Goal: Task Accomplishment & Management: Complete application form

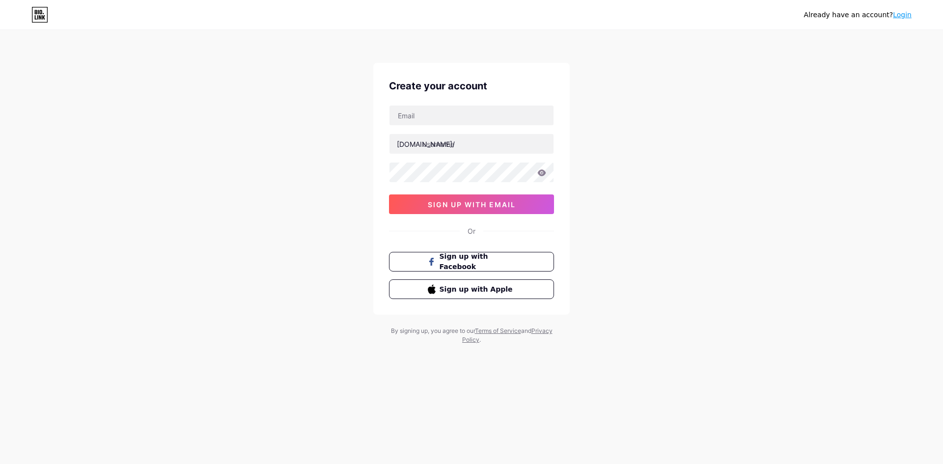
click at [449, 128] on div "bio.link/ 0cAFcWeA5e9BLVxwmOuGDNkKlhEv6mAljTZPzVrcUgmB0D66W9foK00p8kieJ_v_aZ1Ew…" at bounding box center [471, 159] width 165 height 109
click at [447, 125] on input "text" at bounding box center [471, 116] width 164 height 20
click at [503, 291] on span "Sign up with Apple" at bounding box center [477, 289] width 77 height 10
click at [465, 118] on input "text" at bounding box center [471, 116] width 164 height 20
type input "[EMAIL_ADDRESS][DOMAIN_NAME]"
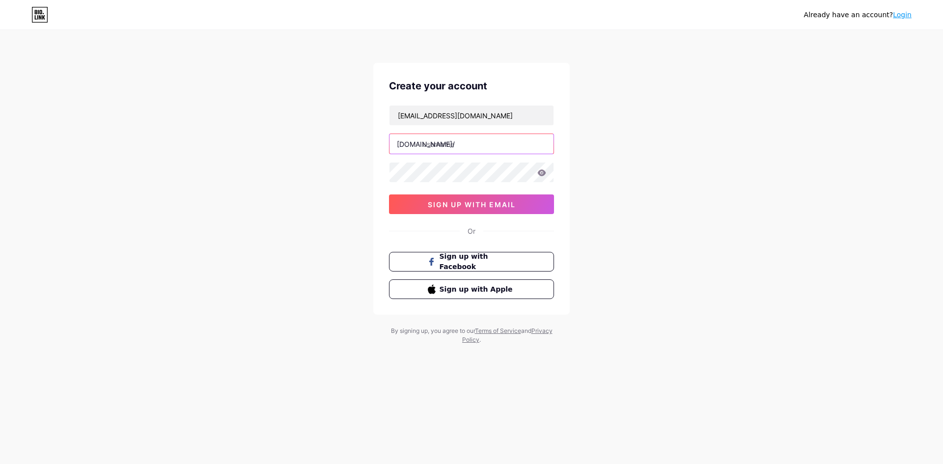
click at [451, 147] on input "text" at bounding box center [471, 144] width 164 height 20
type input "n"
type input "ned"
click at [509, 199] on button "sign up with email" at bounding box center [471, 204] width 165 height 20
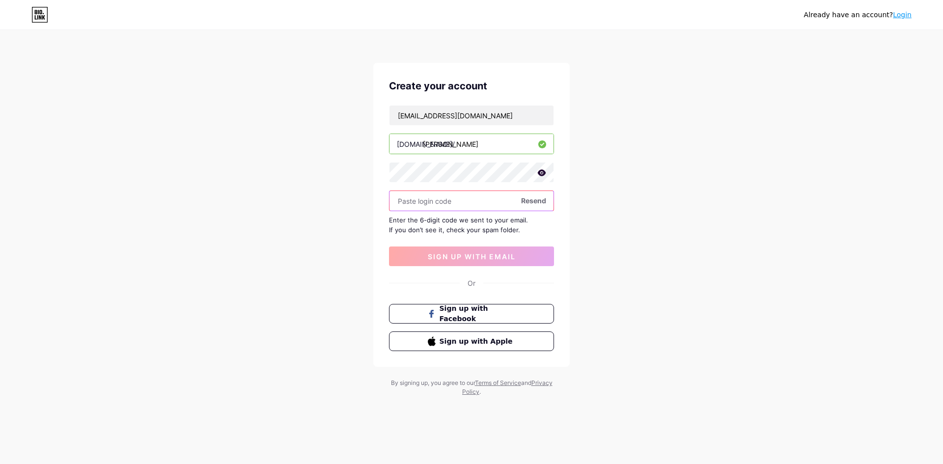
click at [452, 200] on input "text" at bounding box center [471, 201] width 164 height 20
click at [681, 464] on html "Already have an account? Login Create your account dakheel200200@gmail.com bio.…" at bounding box center [471, 232] width 943 height 464
click at [794, 393] on div "Already have an account? Login Create your account dakheel200200@gmail.com bio.…" at bounding box center [471, 214] width 943 height 428
drag, startPoint x: 437, startPoint y: 189, endPoint x: 437, endPoint y: 197, distance: 7.9
click at [437, 190] on div "dakheel200200@gmail.com bio.link/ ned Resend Enter the 6-digit code we sent to …" at bounding box center [471, 185] width 165 height 161
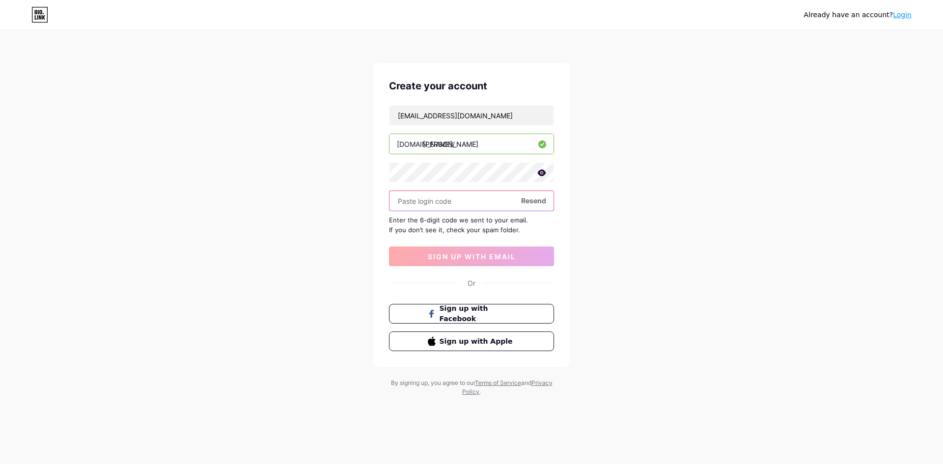
click at [495, 205] on input "text" at bounding box center [471, 201] width 164 height 20
click at [535, 201] on span "Resend" at bounding box center [533, 200] width 25 height 10
drag, startPoint x: 499, startPoint y: 118, endPoint x: 171, endPoint y: 180, distance: 333.9
click at [174, 179] on div "Already have an account? Login Create your account dakheel200200@gmail.com bio.…" at bounding box center [471, 214] width 943 height 428
type input "d"
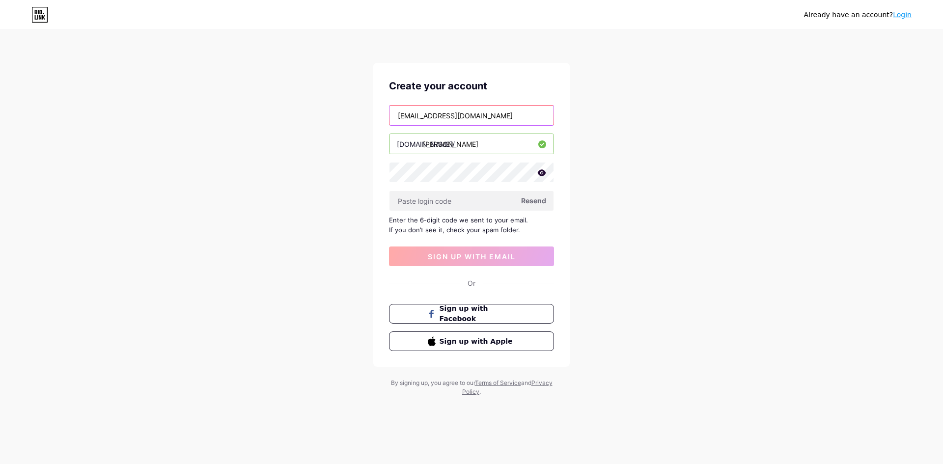
type input "gnkr0919@gmail.com"
click at [533, 202] on span "Resend" at bounding box center [533, 200] width 25 height 10
drag, startPoint x: 484, startPoint y: 247, endPoint x: 478, endPoint y: 251, distance: 7.4
click at [481, 247] on button "sign up with email" at bounding box center [471, 256] width 165 height 20
click at [481, 296] on div "Create your account gnkr0919@gmail.com bio.link/ ned Resend Enter the 6-digit c…" at bounding box center [471, 215] width 196 height 304
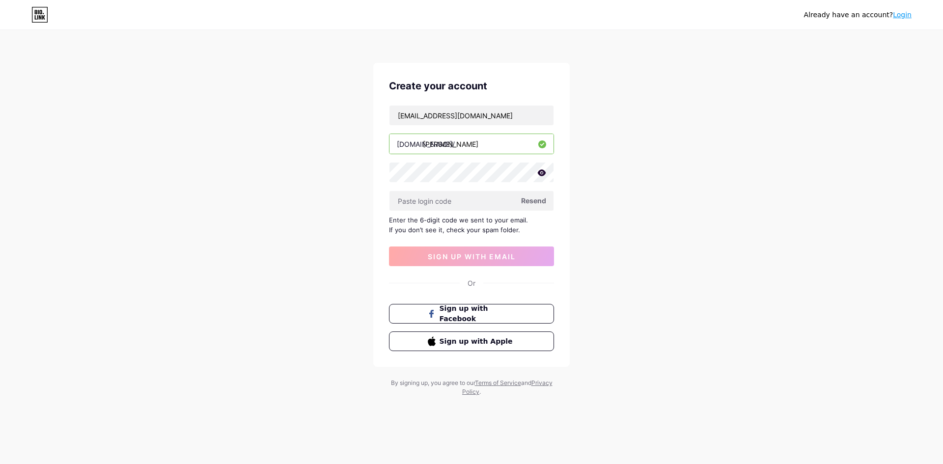
drag, startPoint x: 469, startPoint y: 282, endPoint x: 468, endPoint y: 288, distance: 6.0
click at [468, 288] on div "Or" at bounding box center [471, 283] width 8 height 10
drag, startPoint x: 528, startPoint y: 218, endPoint x: 401, endPoint y: 229, distance: 127.6
click at [401, 229] on div "Enter the 6-digit code we sent to your email. If you don’t see it, check your s…" at bounding box center [471, 225] width 165 height 20
click at [400, 225] on div "Enter the 6-digit code we sent to your email. If you don’t see it, check your s…" at bounding box center [471, 225] width 165 height 20
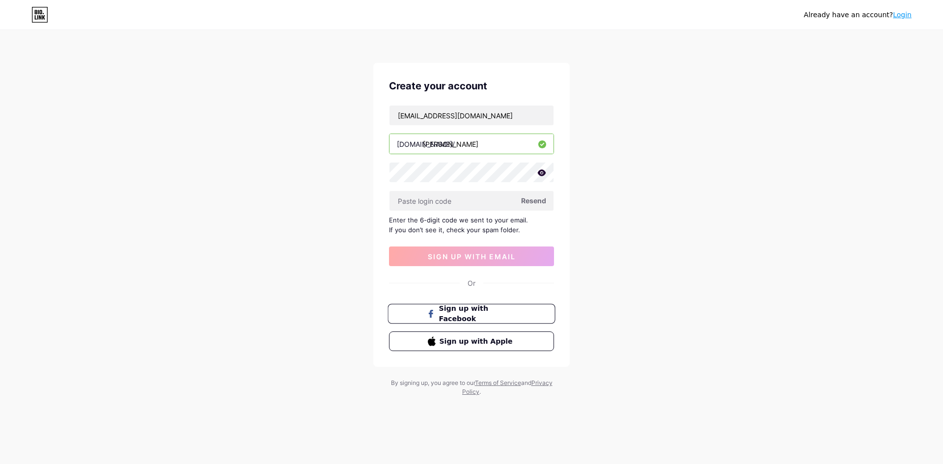
click at [495, 322] on button "Sign up with Facebook" at bounding box center [470, 314] width 167 height 20
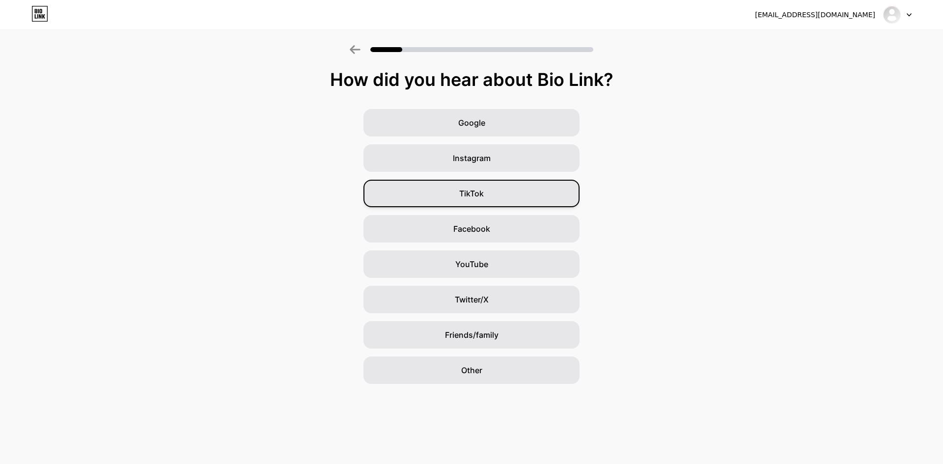
click at [479, 189] on span "TikTok" at bounding box center [471, 194] width 25 height 12
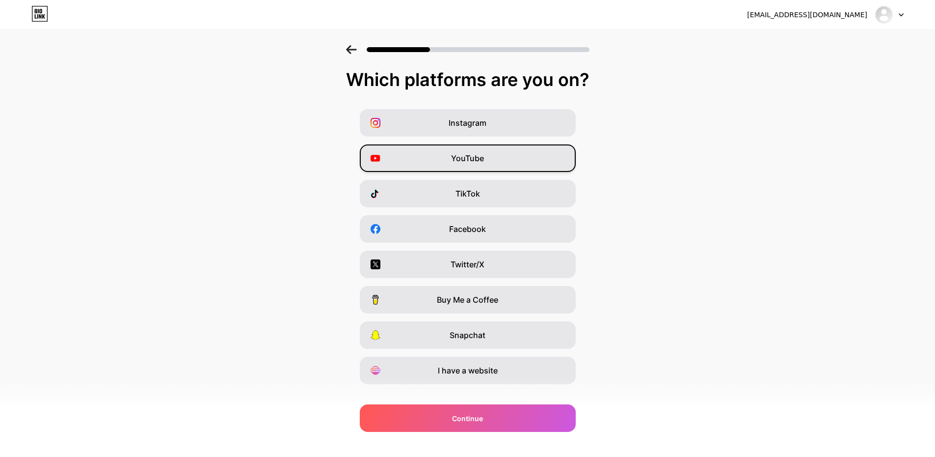
click at [490, 153] on div "YouTube" at bounding box center [468, 157] width 216 height 27
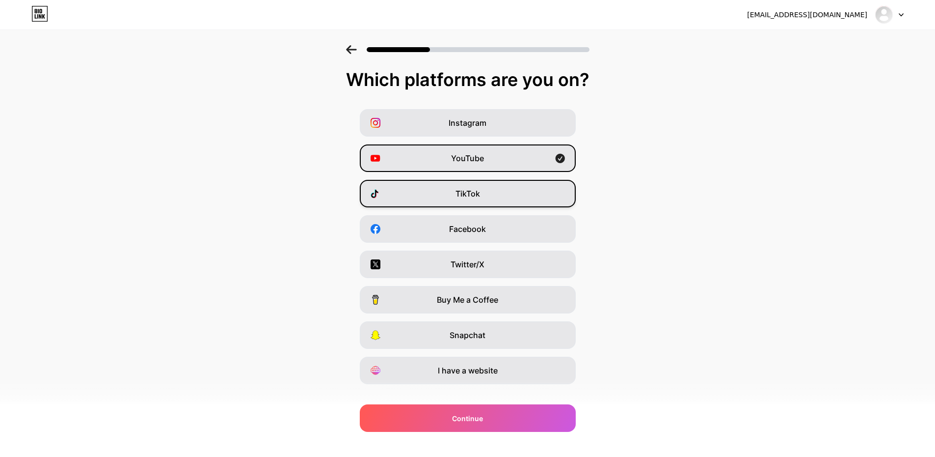
click at [524, 191] on div "TikTok" at bounding box center [468, 193] width 216 height 27
click at [509, 162] on div "YouTube" at bounding box center [468, 157] width 216 height 27
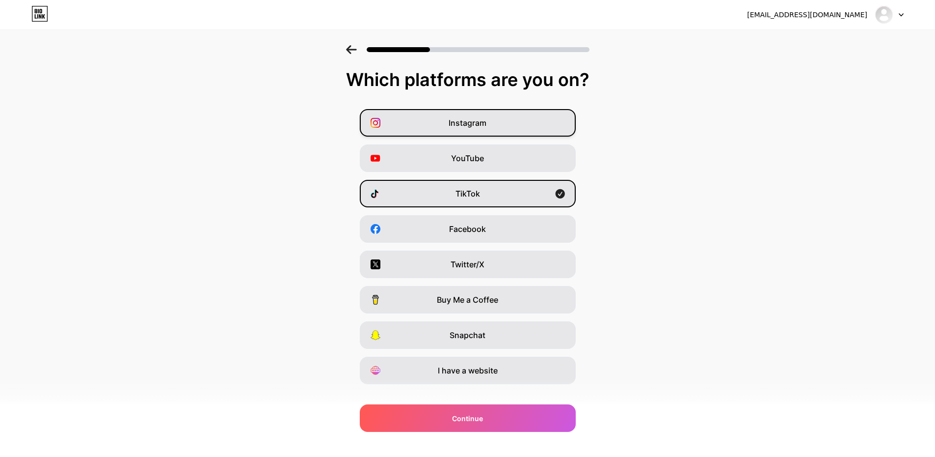
click at [484, 128] on span "Instagram" at bounding box center [468, 123] width 38 height 12
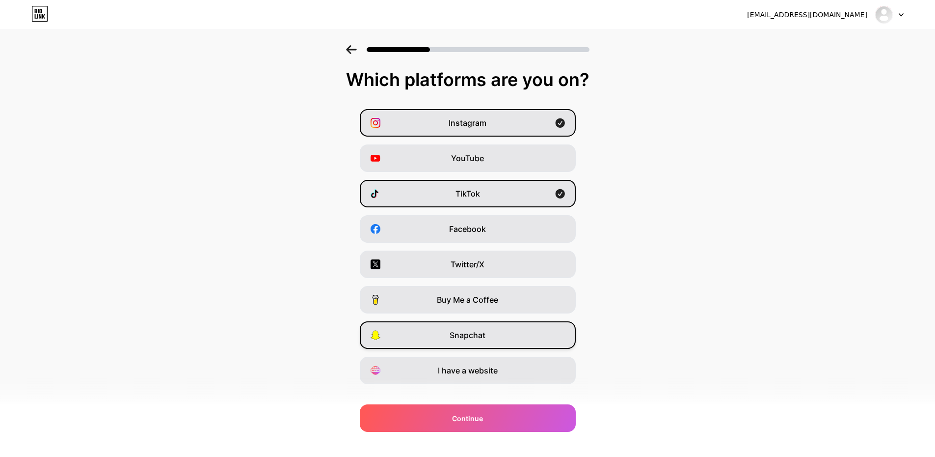
click at [498, 340] on div "Snapchat" at bounding box center [468, 334] width 216 height 27
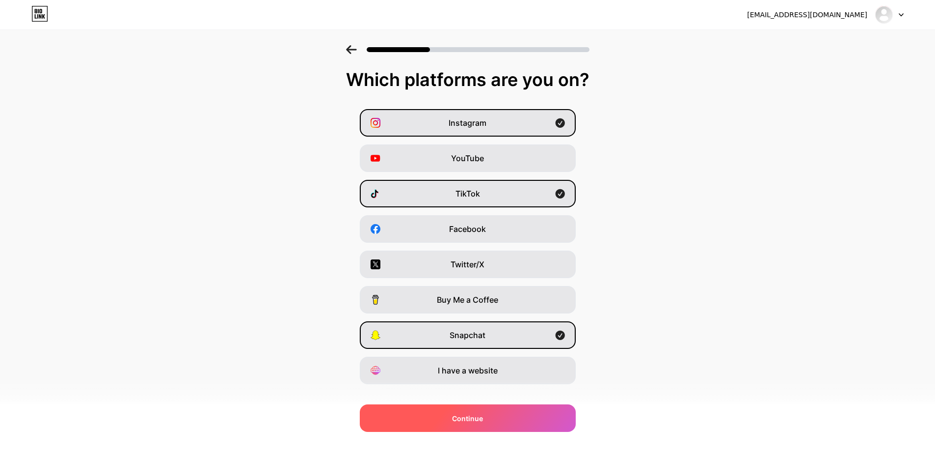
click at [482, 419] on span "Continue" at bounding box center [467, 418] width 31 height 10
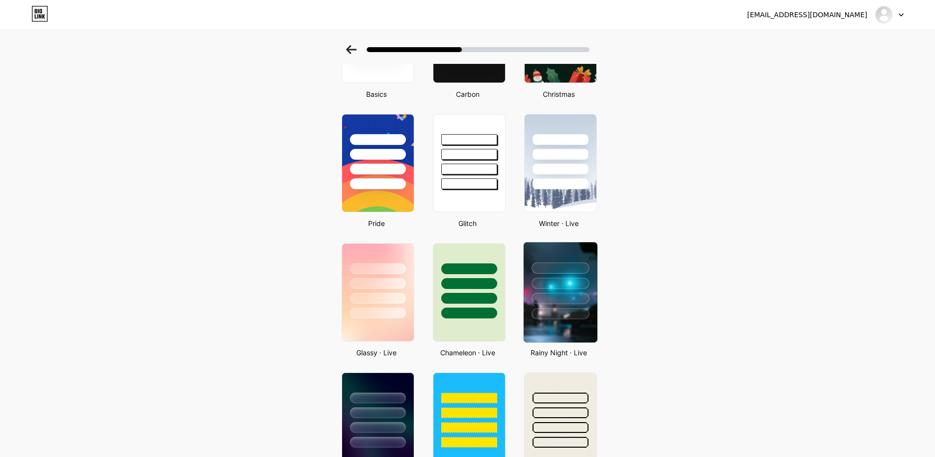
scroll to position [124, 0]
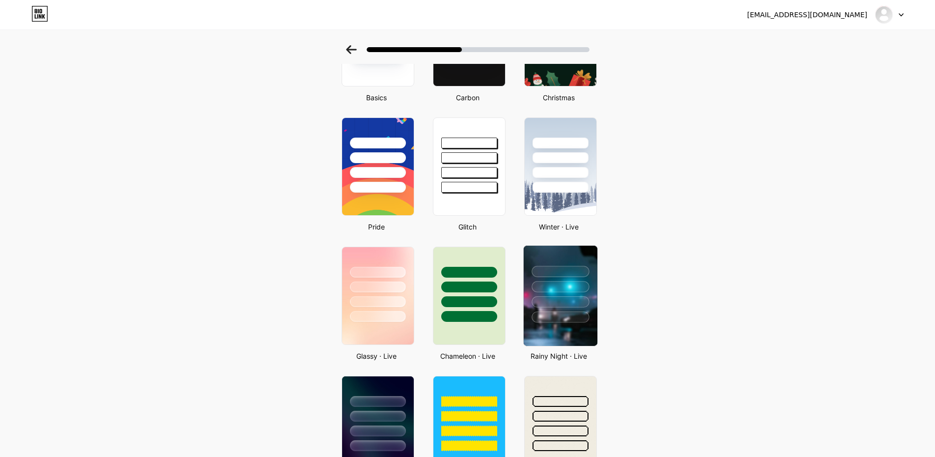
click at [589, 328] on img at bounding box center [560, 296] width 74 height 100
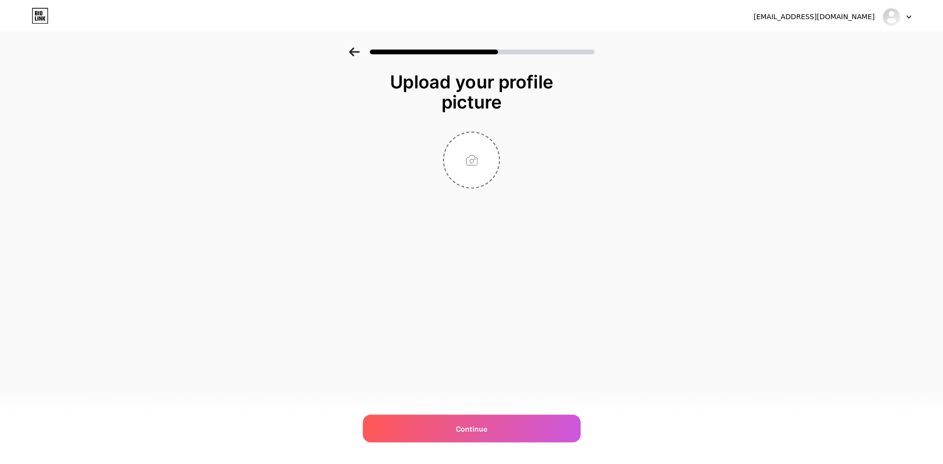
scroll to position [0, 0]
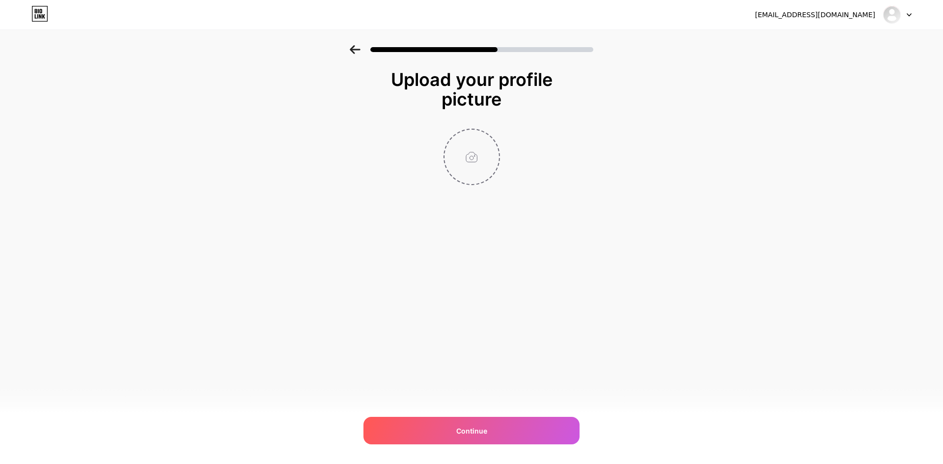
click at [459, 165] on input "file" at bounding box center [471, 157] width 55 height 55
type input "C:\fakepath\تنزيل.jpg"
click at [497, 136] on circle at bounding box center [494, 136] width 11 height 11
click at [474, 155] on input "file" at bounding box center [471, 157] width 55 height 55
type input "C:\fakepath\B693D0DB-678B-4516-AC18-2D084BF4365D.gif"
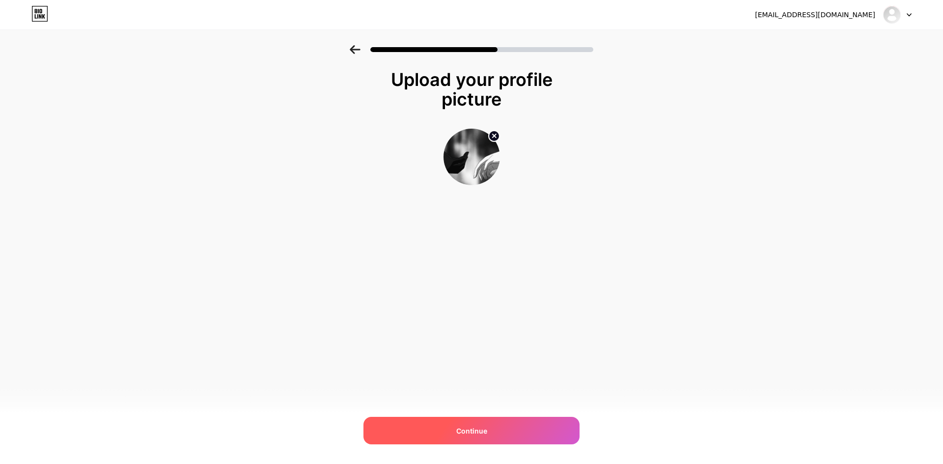
click at [522, 425] on div "Continue" at bounding box center [471, 430] width 216 height 27
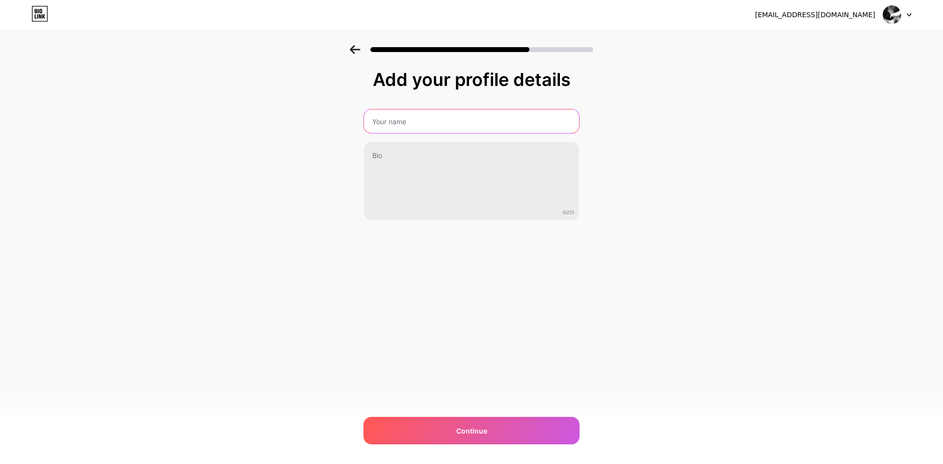
click at [414, 119] on input "text" at bounding box center [471, 121] width 215 height 24
click at [422, 122] on input "text" at bounding box center [471, 121] width 217 height 24
type input "7rb"
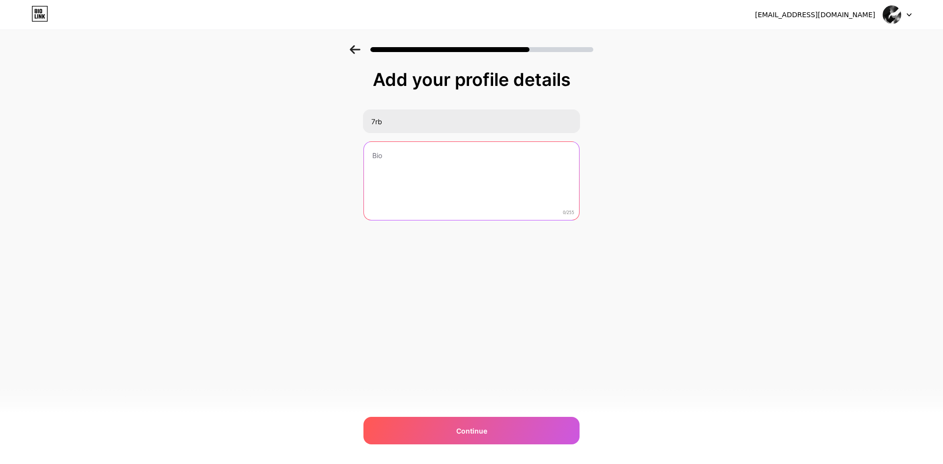
click at [385, 157] on textarea at bounding box center [471, 181] width 215 height 79
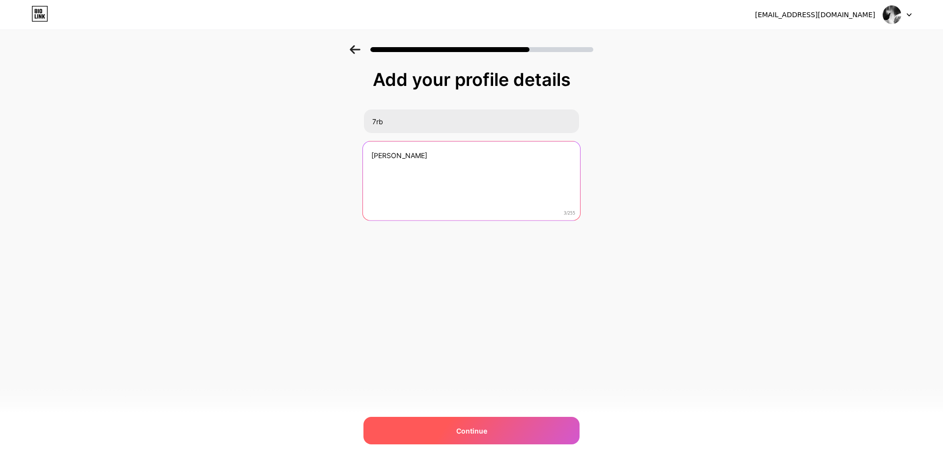
type textarea "[PERSON_NAME]"
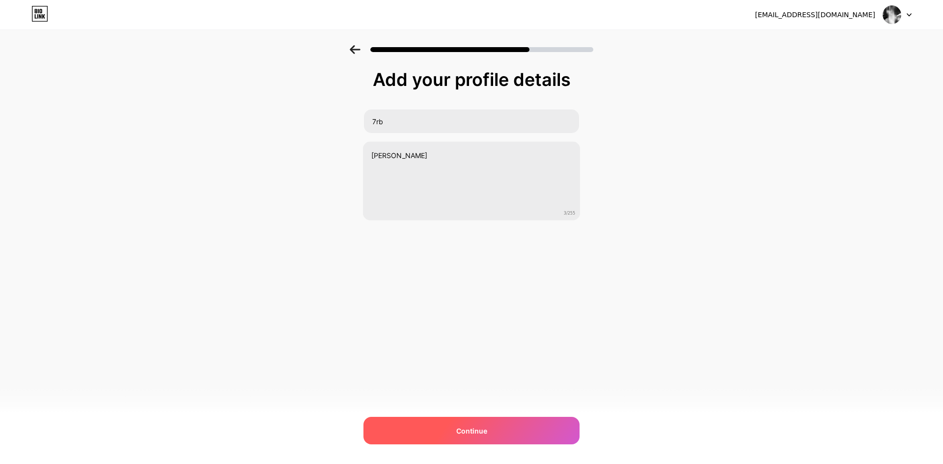
click at [471, 437] on div "Continue" at bounding box center [471, 430] width 216 height 27
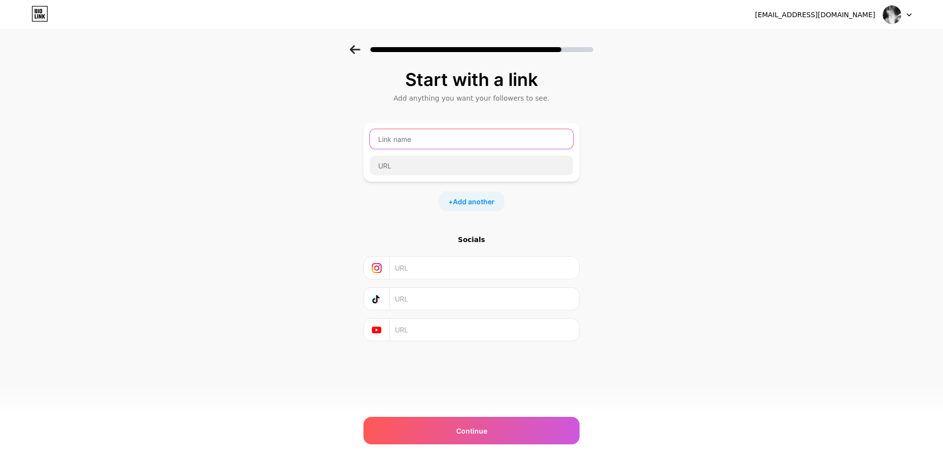
click at [466, 143] on input "text" at bounding box center [471, 139] width 203 height 20
click at [411, 273] on input "text" at bounding box center [484, 268] width 178 height 22
click at [405, 304] on input "text" at bounding box center [484, 299] width 178 height 22
click at [395, 330] on input "text" at bounding box center [484, 330] width 178 height 22
click at [383, 327] on div at bounding box center [377, 330] width 26 height 22
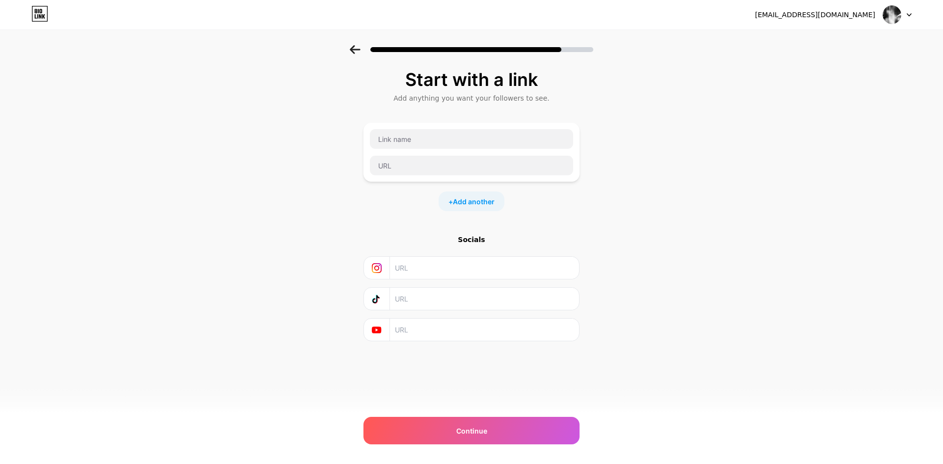
drag, startPoint x: 438, startPoint y: 300, endPoint x: 434, endPoint y: 293, distance: 9.3
click at [350, 52] on icon at bounding box center [355, 49] width 11 height 9
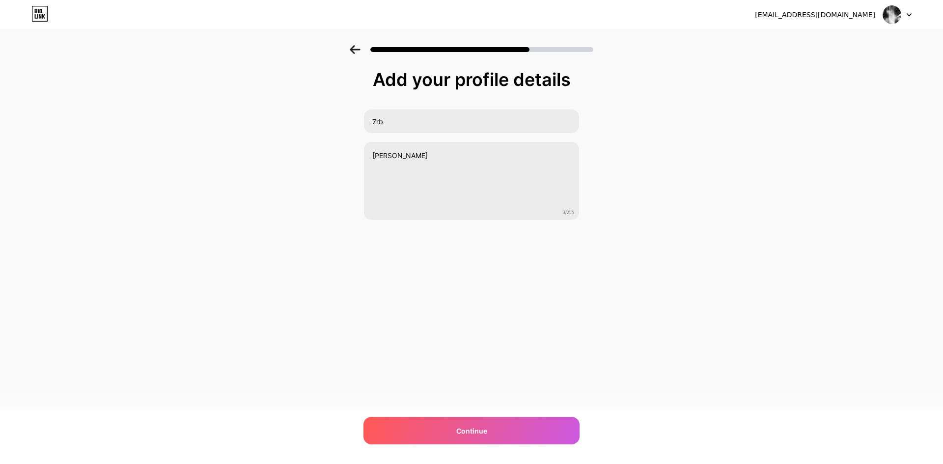
click at [350, 52] on icon at bounding box center [355, 49] width 11 height 9
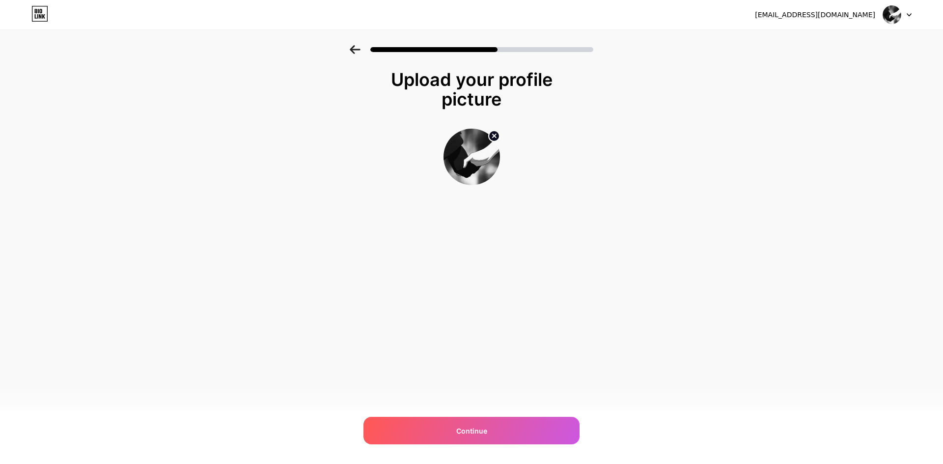
click at [350, 52] on icon at bounding box center [355, 49] width 11 height 9
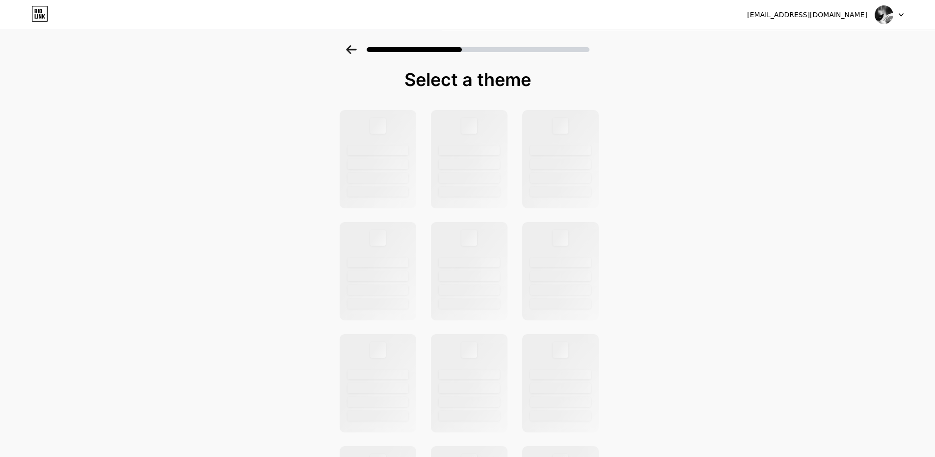
click at [351, 53] on icon at bounding box center [351, 49] width 11 height 9
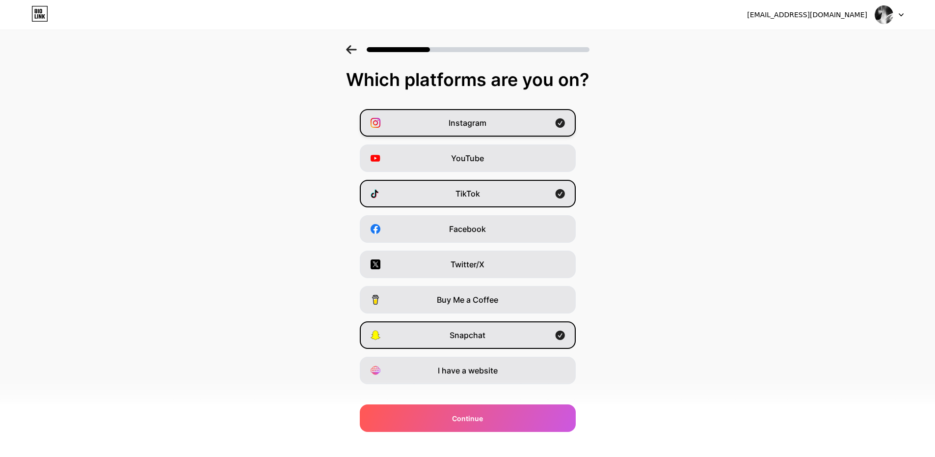
click at [449, 118] on div "Instagram" at bounding box center [468, 122] width 216 height 27
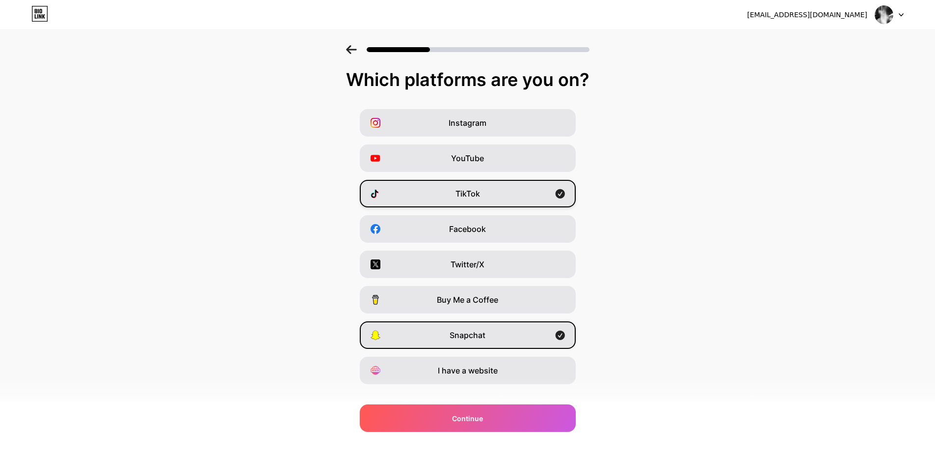
click at [441, 191] on div "TikTok" at bounding box center [468, 193] width 216 height 27
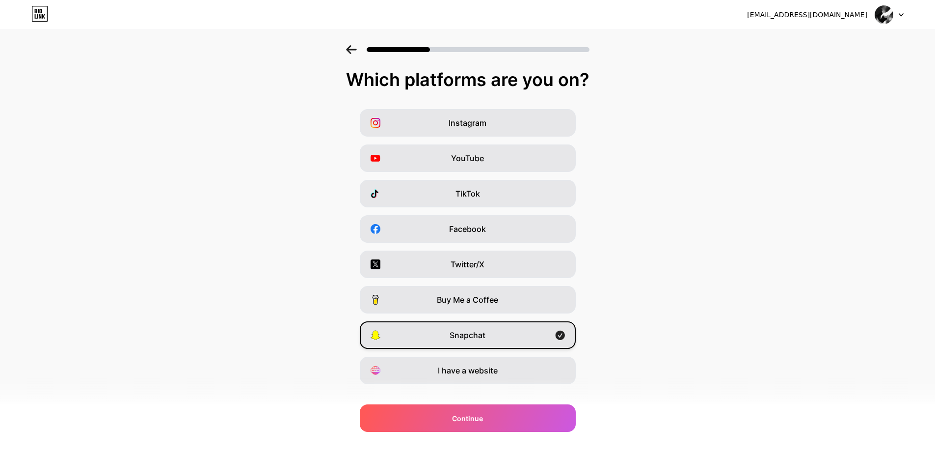
drag, startPoint x: 450, startPoint y: 324, endPoint x: 450, endPoint y: 331, distance: 6.9
click at [450, 331] on div "Snapchat" at bounding box center [468, 334] width 216 height 27
click at [461, 341] on div "Snapchat" at bounding box center [468, 334] width 216 height 27
click at [508, 336] on div "Snapchat" at bounding box center [468, 334] width 216 height 27
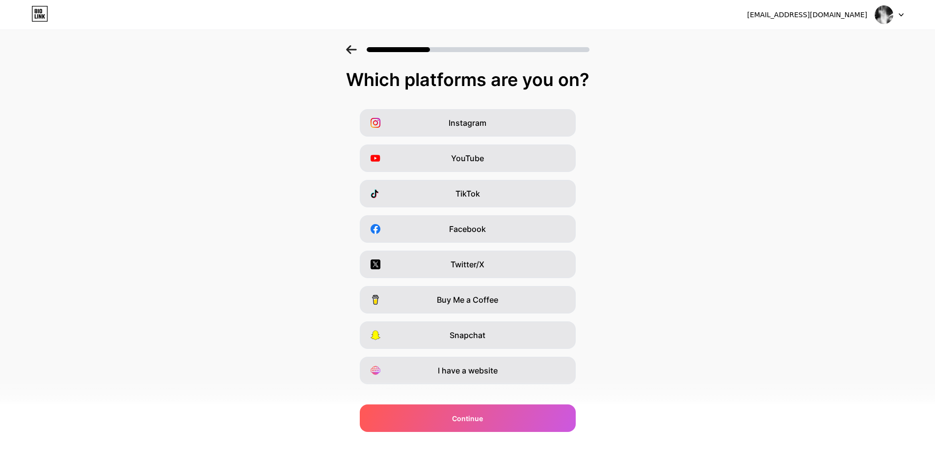
click at [678, 397] on div "Which platforms are you on? Instagram YouTube TikTok Facebook Twitter/X Buy Me …" at bounding box center [467, 251] width 935 height 363
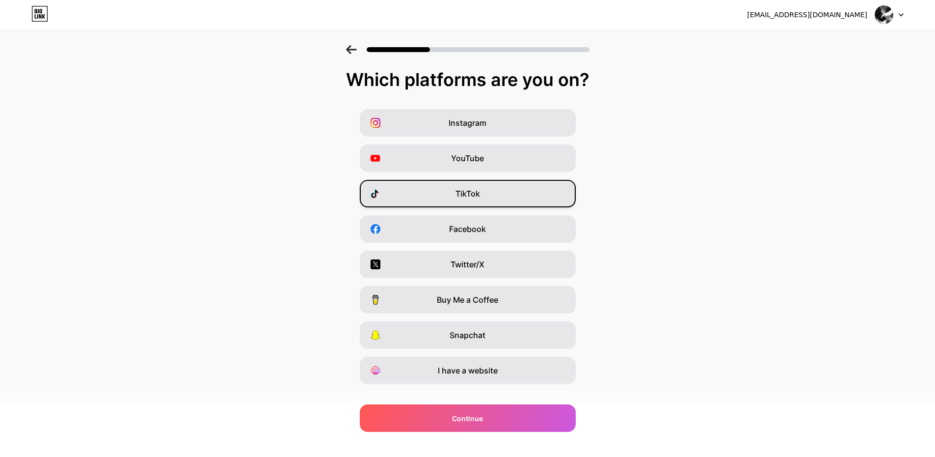
click at [480, 194] on span "TikTok" at bounding box center [468, 194] width 25 height 12
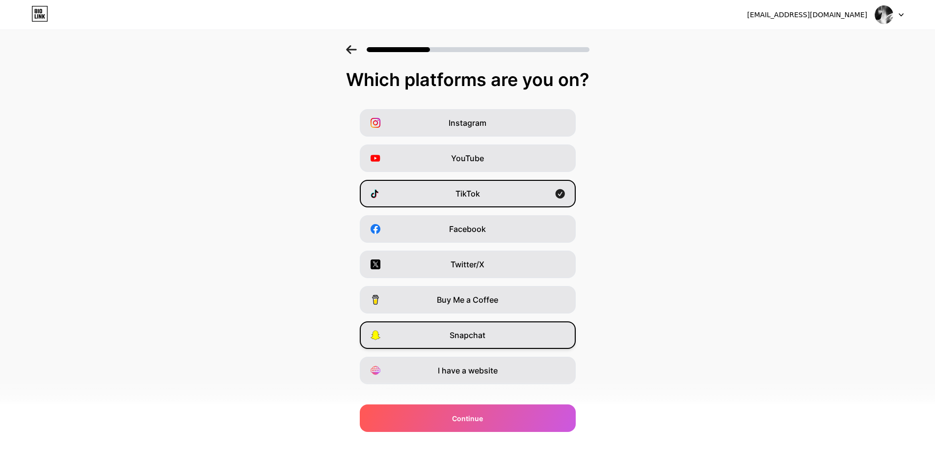
click at [459, 340] on span "Snapchat" at bounding box center [468, 335] width 36 height 12
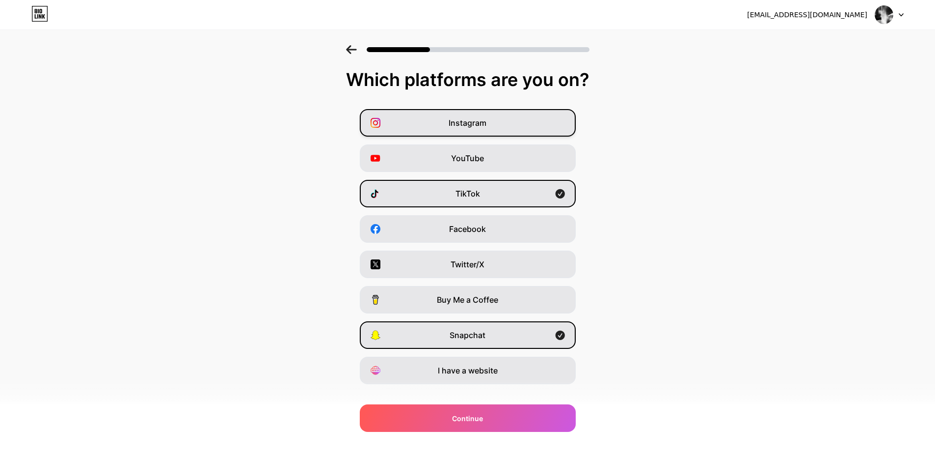
click at [439, 130] on div "Instagram" at bounding box center [468, 122] width 216 height 27
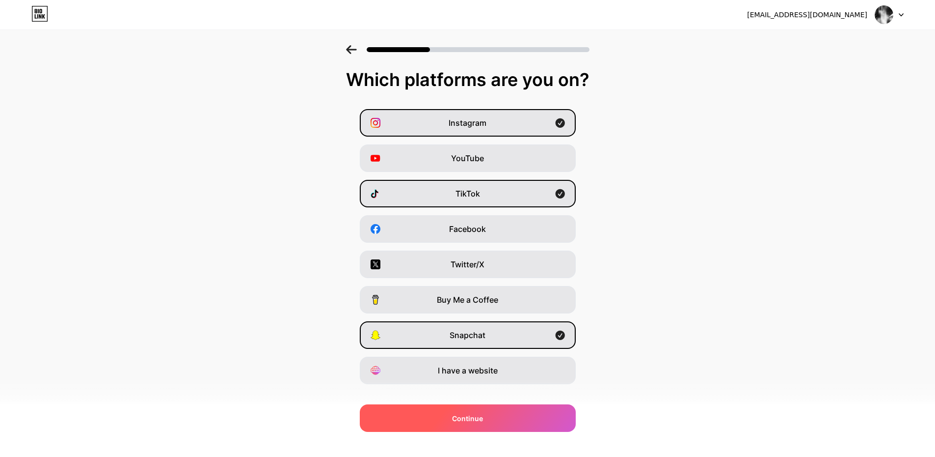
click at [443, 411] on div "Continue" at bounding box center [468, 417] width 216 height 27
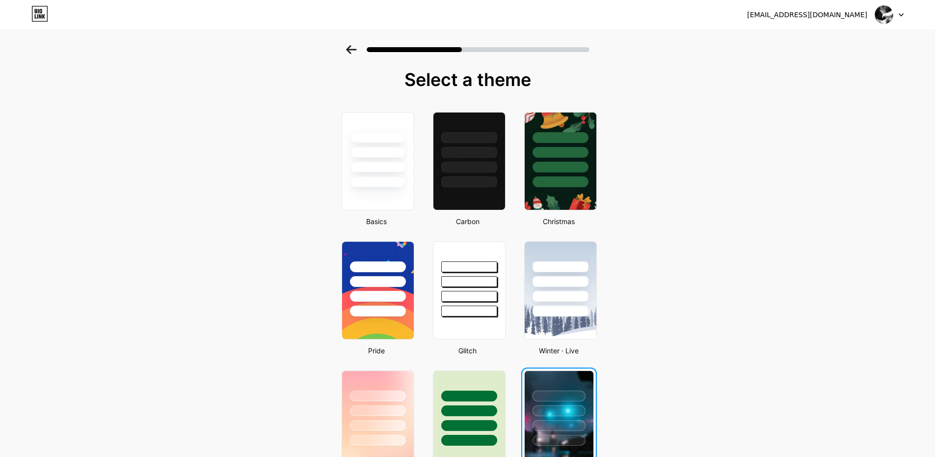
click at [558, 388] on div at bounding box center [559, 408] width 69 height 75
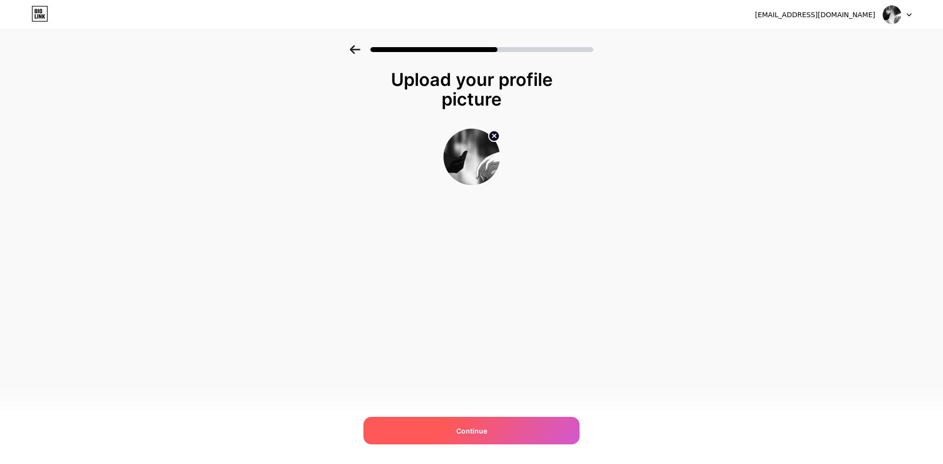
drag, startPoint x: 500, startPoint y: 436, endPoint x: 503, endPoint y: 424, distance: 12.1
click at [501, 434] on div "Continue" at bounding box center [471, 430] width 216 height 27
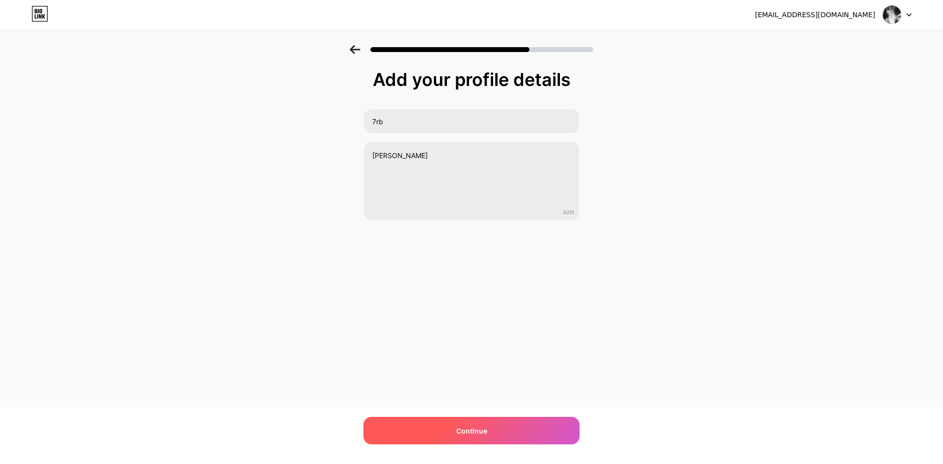
click at [472, 436] on span "Continue" at bounding box center [471, 431] width 31 height 10
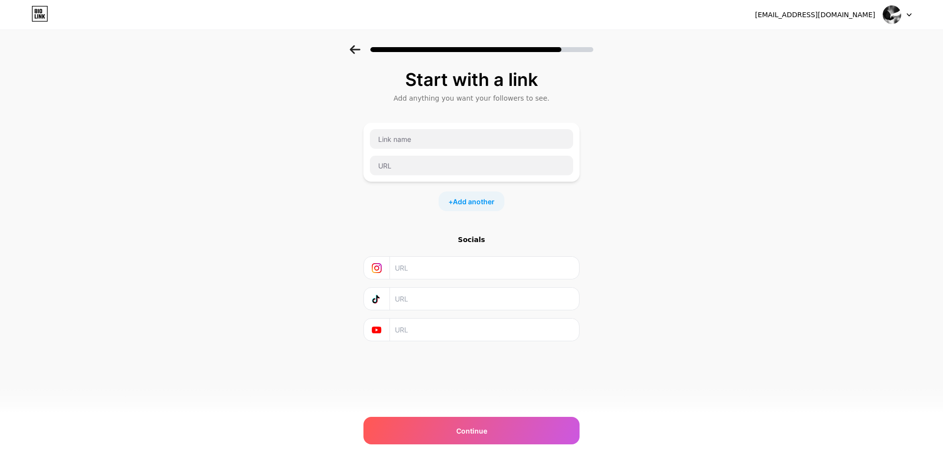
drag, startPoint x: 406, startPoint y: 303, endPoint x: 405, endPoint y: 298, distance: 4.9
click at [405, 302] on input "text" at bounding box center [484, 299] width 178 height 22
click at [414, 266] on input "text" at bounding box center [484, 268] width 178 height 22
click at [450, 136] on input "text" at bounding box center [471, 139] width 203 height 20
type input "[PERSON_NAME]"
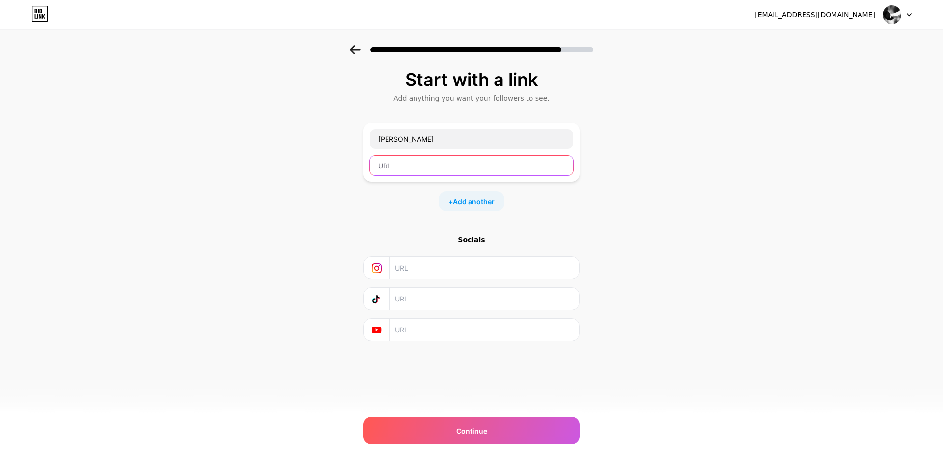
click at [458, 158] on input "text" at bounding box center [471, 166] width 203 height 20
type input "7rb"
click at [475, 208] on div "+ Add another" at bounding box center [471, 201] width 66 height 20
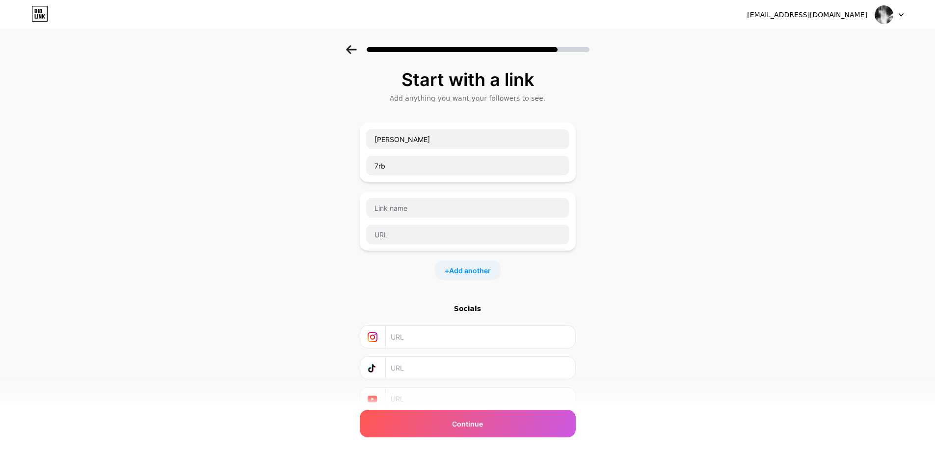
drag, startPoint x: 437, startPoint y: 218, endPoint x: 627, endPoint y: 264, distance: 195.9
click at [668, 266] on div "Start with a link Add anything you want your followers to see. [PERSON_NAME] 7r…" at bounding box center [467, 252] width 935 height 414
click at [651, 163] on div "Start with a link Add anything you want your followers to see. [PERSON_NAME] 7r…" at bounding box center [467, 252] width 935 height 414
drag, startPoint x: 469, startPoint y: 283, endPoint x: 459, endPoint y: 277, distance: 11.9
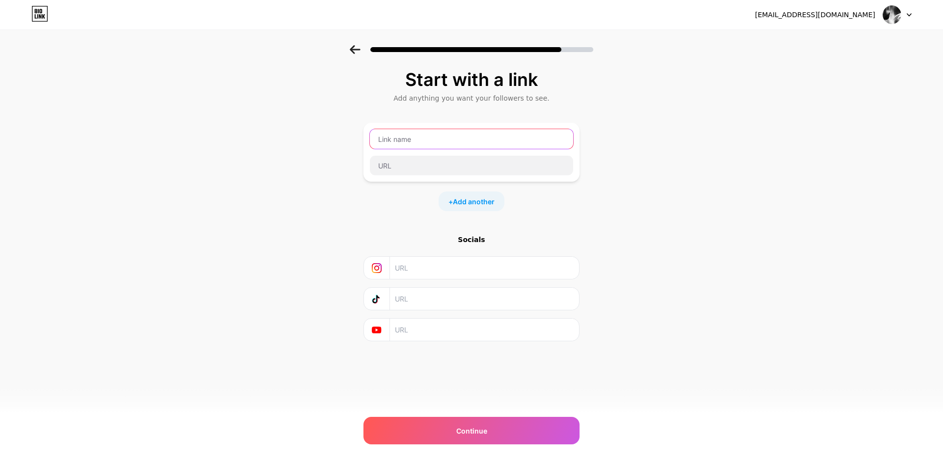
click at [434, 143] on input "text" at bounding box center [471, 139] width 203 height 20
type input "[PERSON_NAME]"
click at [497, 159] on input "text" at bounding box center [471, 166] width 203 height 20
type input "7rb"
click at [467, 272] on input "text" at bounding box center [484, 268] width 178 height 22
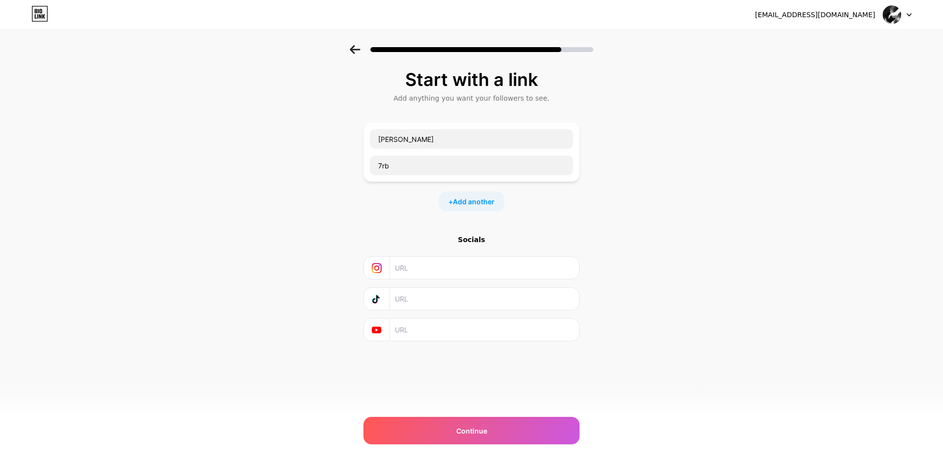
click at [457, 299] on input "text" at bounding box center [484, 299] width 178 height 22
paste input "[URL][DOMAIN_NAME]"
type input "[URL][DOMAIN_NAME]"
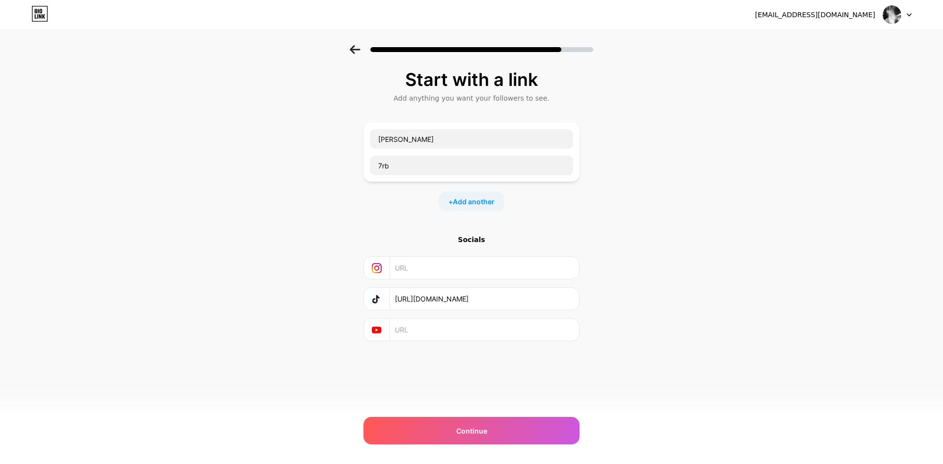
click at [491, 279] on div "Socials [URL][DOMAIN_NAME]" at bounding box center [471, 288] width 216 height 107
drag, startPoint x: 491, startPoint y: 273, endPoint x: 494, endPoint y: 262, distance: 11.8
click at [491, 272] on input "text" at bounding box center [484, 268] width 178 height 22
paste input "[URL][DOMAIN_NAME]"
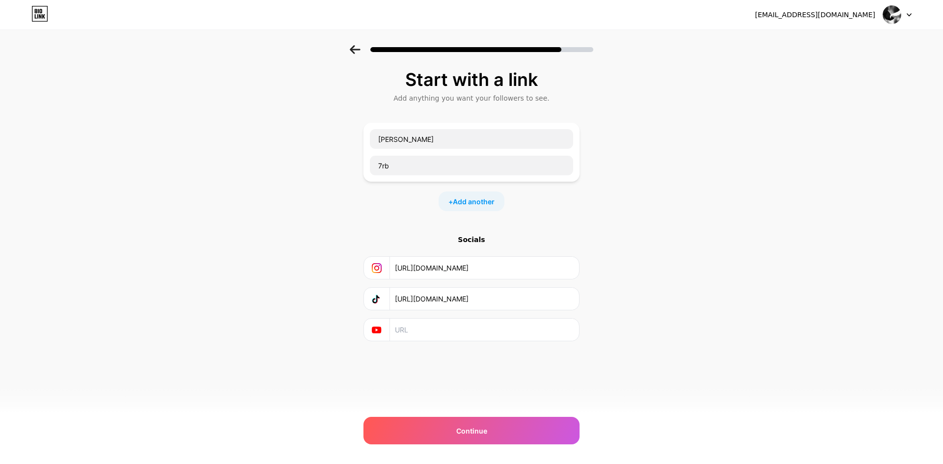
type input "[URL][DOMAIN_NAME]"
click at [461, 326] on input "text" at bounding box center [484, 330] width 178 height 22
click at [468, 426] on span "Continue" at bounding box center [471, 431] width 31 height 10
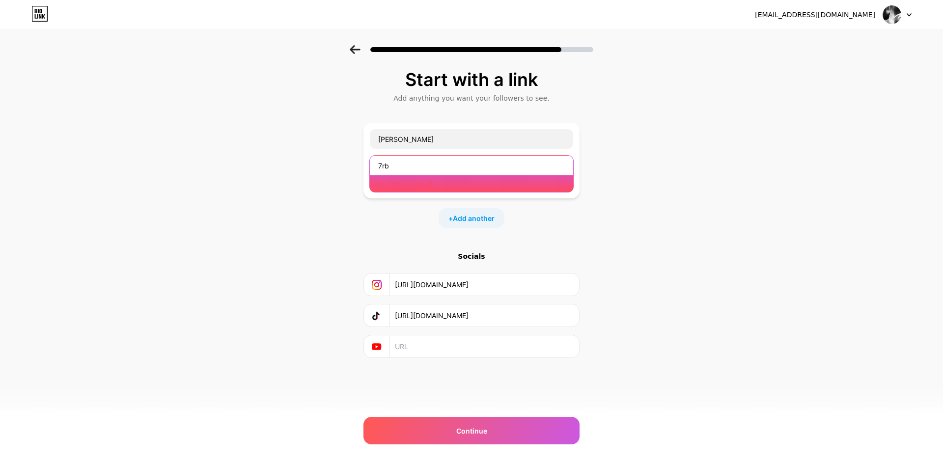
drag, startPoint x: 434, startPoint y: 165, endPoint x: 285, endPoint y: 179, distance: 149.9
click at [285, 179] on div "Start with a link Add anything you want your followers to see. [PERSON_NAME] 7r…" at bounding box center [471, 226] width 943 height 362
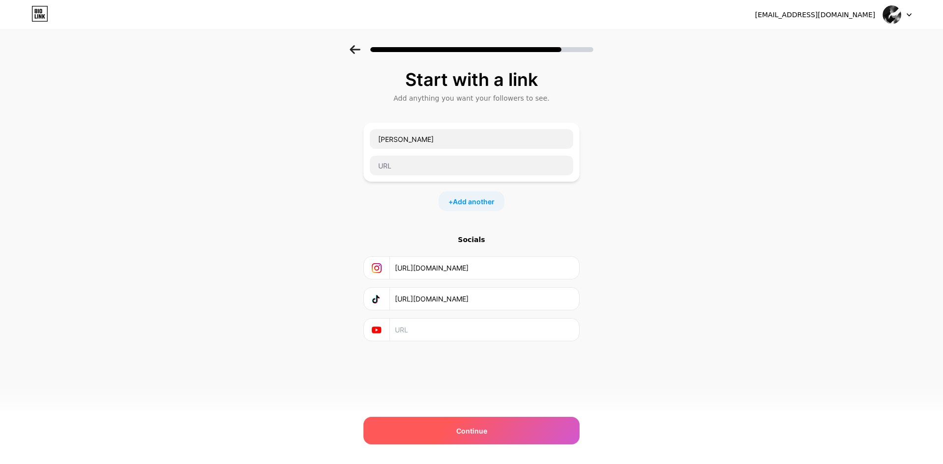
click at [473, 418] on div "Continue" at bounding box center [471, 430] width 216 height 27
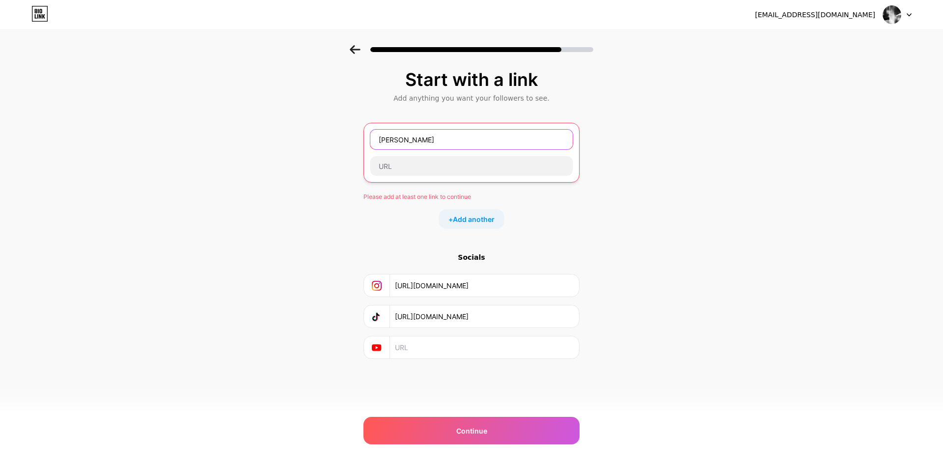
drag, startPoint x: 450, startPoint y: 140, endPoint x: 227, endPoint y: 185, distance: 227.4
click at [232, 184] on div "Start with a link Add anything you want your followers to see. [PERSON_NAME] Pl…" at bounding box center [471, 226] width 943 height 363
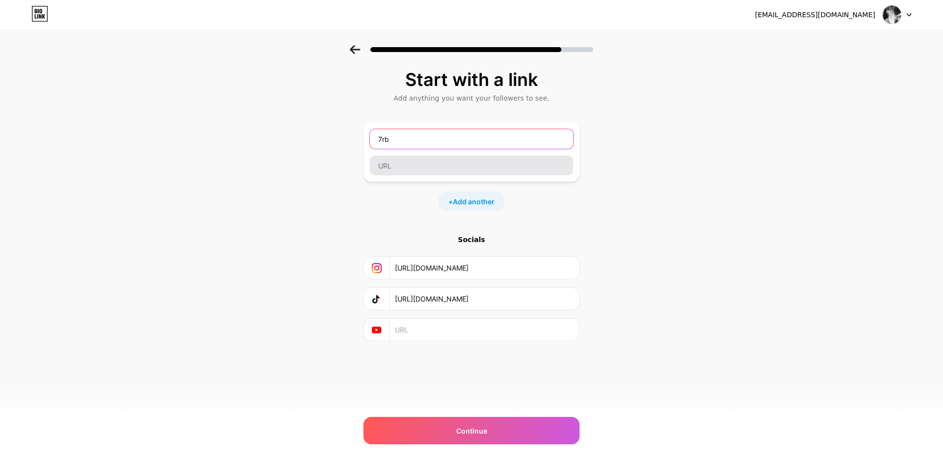
type input "7rb"
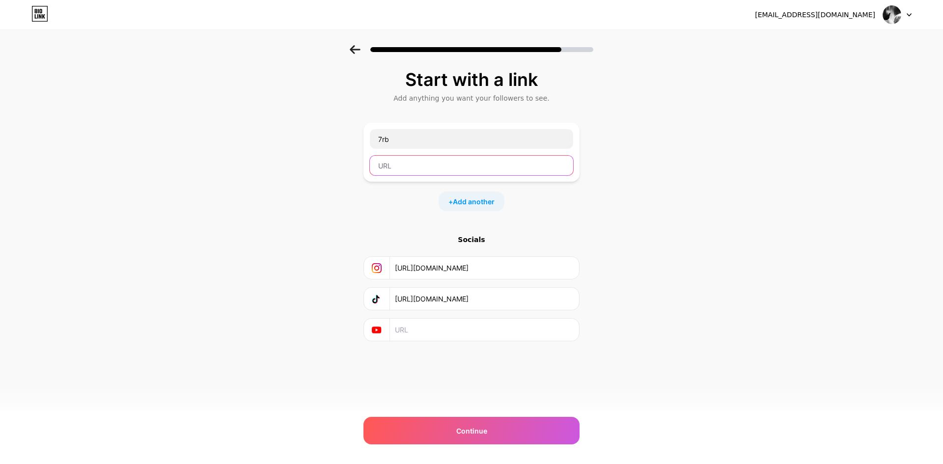
click at [436, 173] on input "text" at bounding box center [471, 166] width 203 height 20
paste input "[URL][DOMAIN_NAME]"
type input "[URL][DOMAIN_NAME]"
click at [484, 168] on input "[URL][DOMAIN_NAME]" at bounding box center [471, 166] width 203 height 20
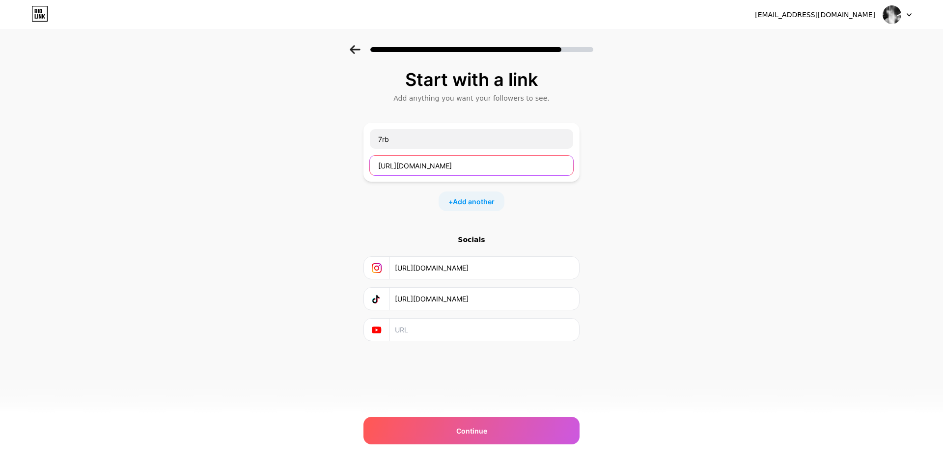
click at [484, 168] on input "[URL][DOMAIN_NAME]" at bounding box center [471, 166] width 203 height 20
click at [485, 168] on input "[URL][DOMAIN_NAME]" at bounding box center [471, 166] width 203 height 20
paste input "[URL][DOMAIN_NAME]"
drag, startPoint x: 476, startPoint y: 166, endPoint x: 427, endPoint y: 165, distance: 48.6
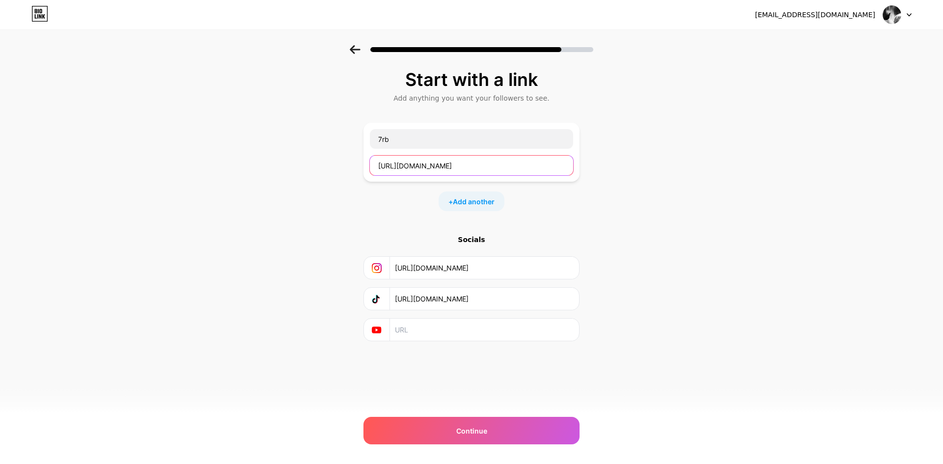
click at [427, 165] on input "[URL][DOMAIN_NAME]" at bounding box center [471, 166] width 203 height 20
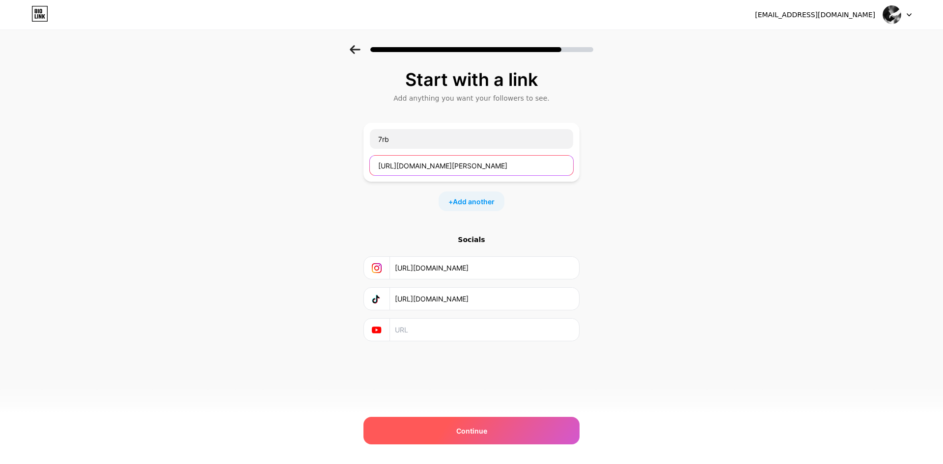
type input "[URL][DOMAIN_NAME][PERSON_NAME]"
click at [539, 436] on div "Continue" at bounding box center [471, 430] width 216 height 27
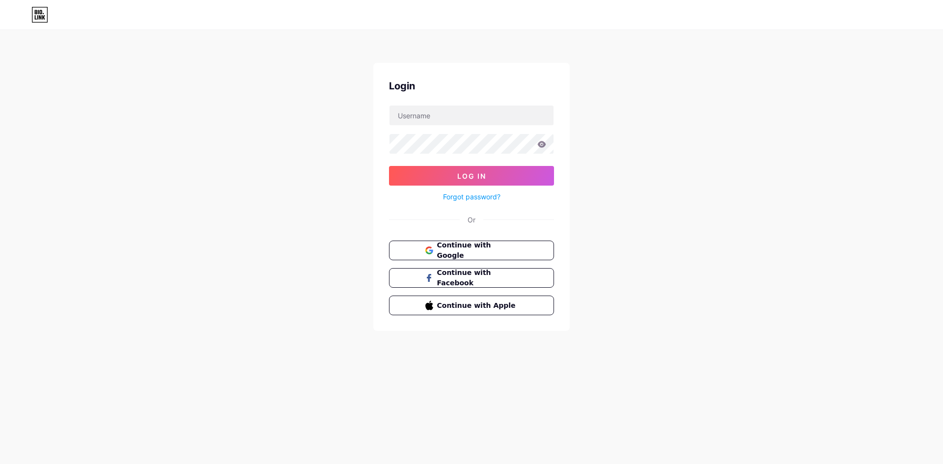
drag, startPoint x: 520, startPoint y: 222, endPoint x: 486, endPoint y: 223, distance: 34.4
drag, startPoint x: 466, startPoint y: 234, endPoint x: 455, endPoint y: 227, distance: 13.0
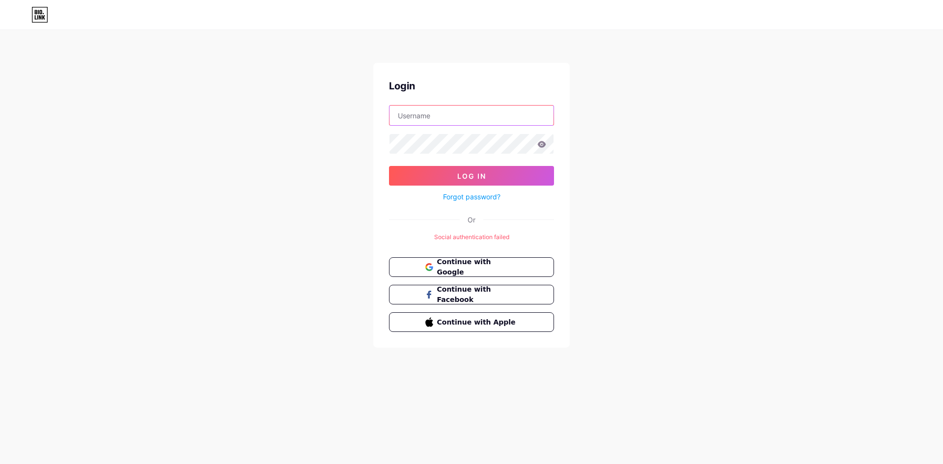
click at [426, 122] on input "text" at bounding box center [471, 116] width 164 height 20
type input "[EMAIL_ADDRESS][DOMAIN_NAME]"
click at [486, 127] on form "[EMAIL_ADDRESS][DOMAIN_NAME] Log In Forgot password?" at bounding box center [471, 154] width 165 height 98
click at [389, 166] on button "Log In" at bounding box center [471, 176] width 165 height 20
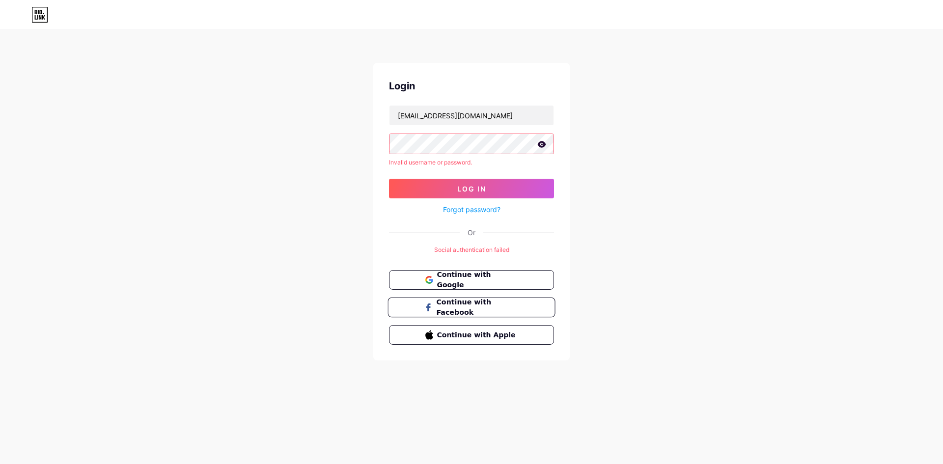
click at [482, 301] on span "Continue with Facebook" at bounding box center [477, 307] width 82 height 21
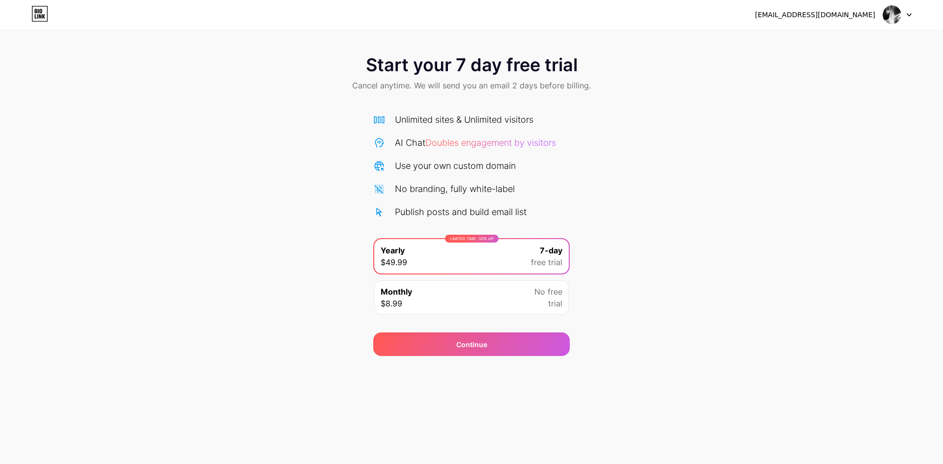
click at [42, 15] on icon at bounding box center [43, 16] width 3 height 4
click at [533, 302] on div "Monthly $8.99 No free trial" at bounding box center [471, 297] width 194 height 34
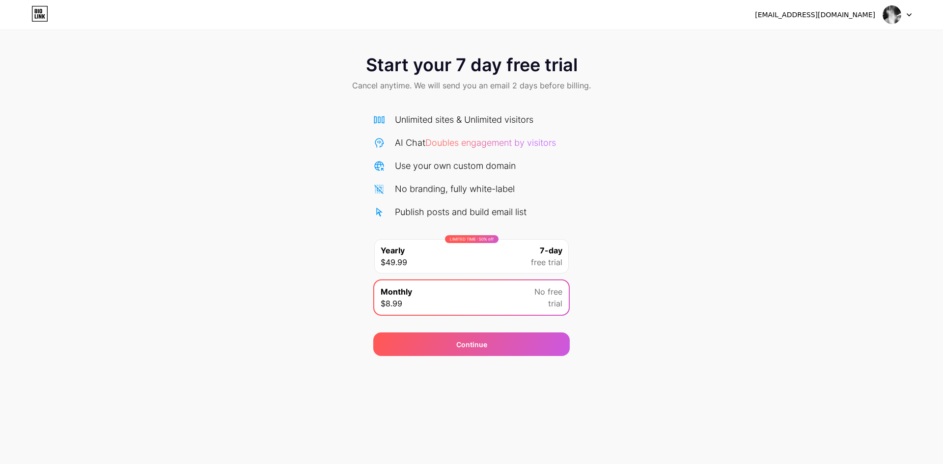
drag, startPoint x: 539, startPoint y: 247, endPoint x: 540, endPoint y: 272, distance: 25.0
click at [538, 248] on div "7-day free trial" at bounding box center [546, 257] width 31 height 24
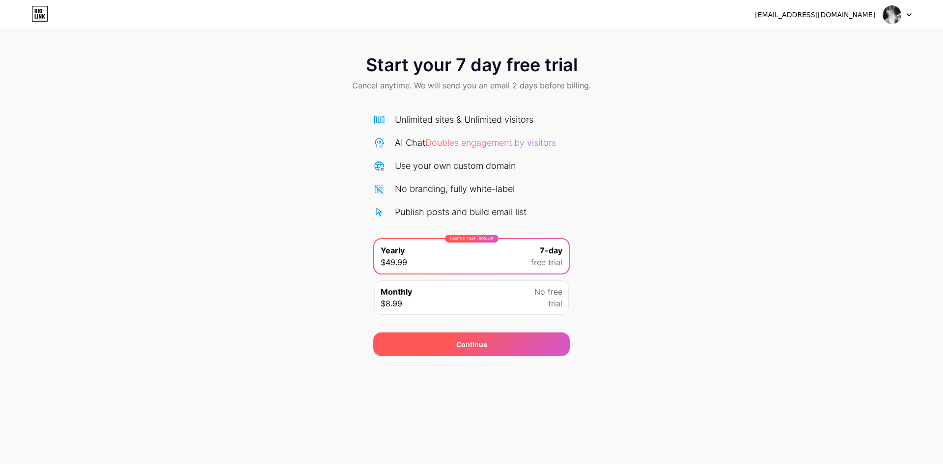
click at [528, 348] on div "Continue" at bounding box center [471, 344] width 196 height 24
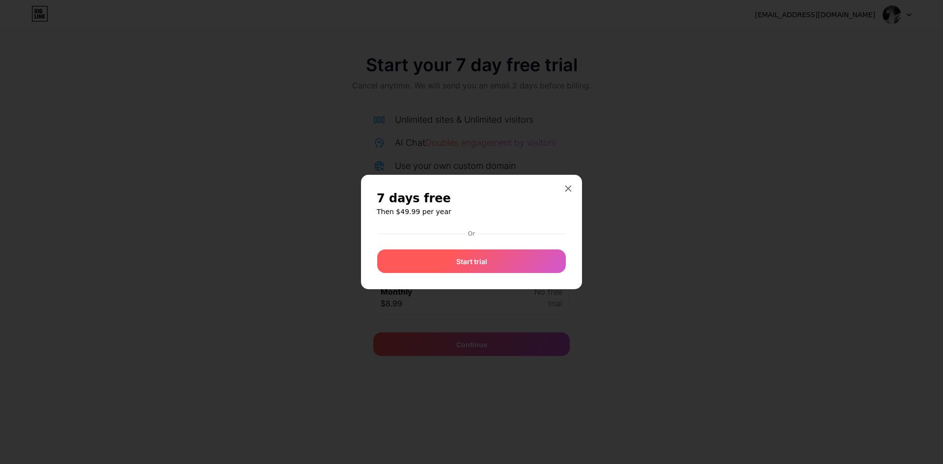
click at [485, 270] on div "Or Start trial" at bounding box center [472, 249] width 190 height 47
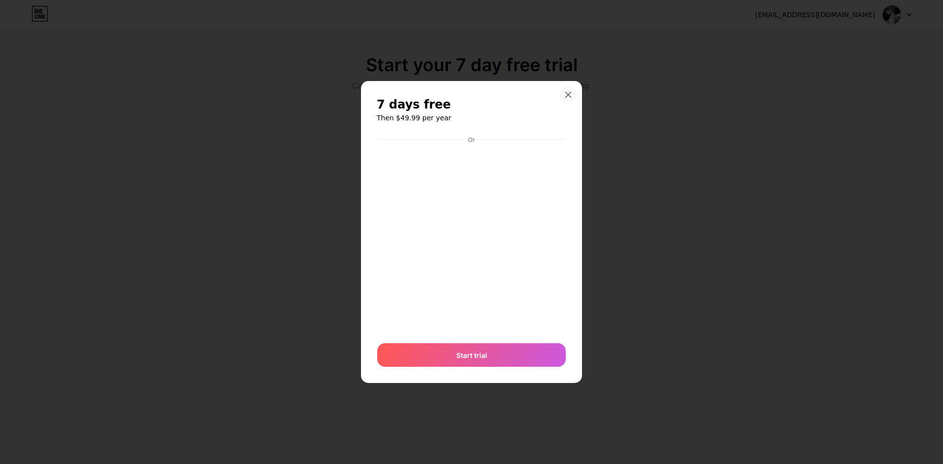
click at [563, 98] on div at bounding box center [568, 95] width 18 height 18
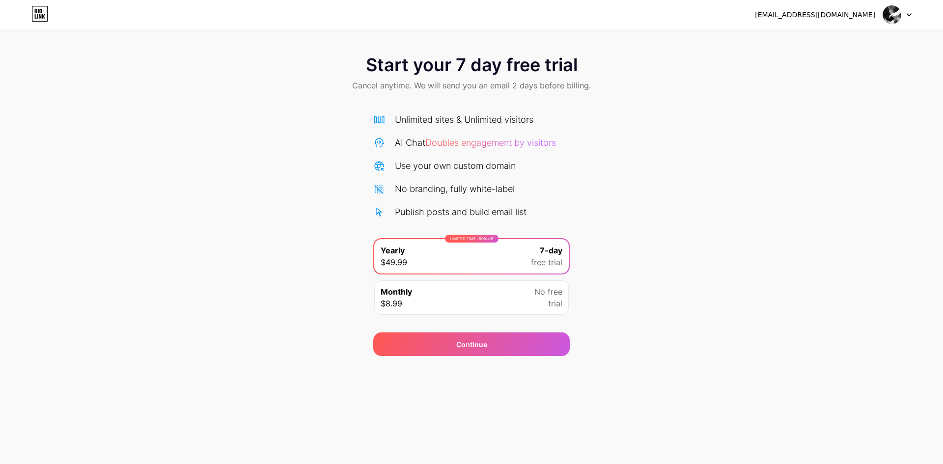
click at [897, 14] on img at bounding box center [891, 14] width 19 height 19
click at [847, 45] on li "Logout" at bounding box center [850, 40] width 122 height 27
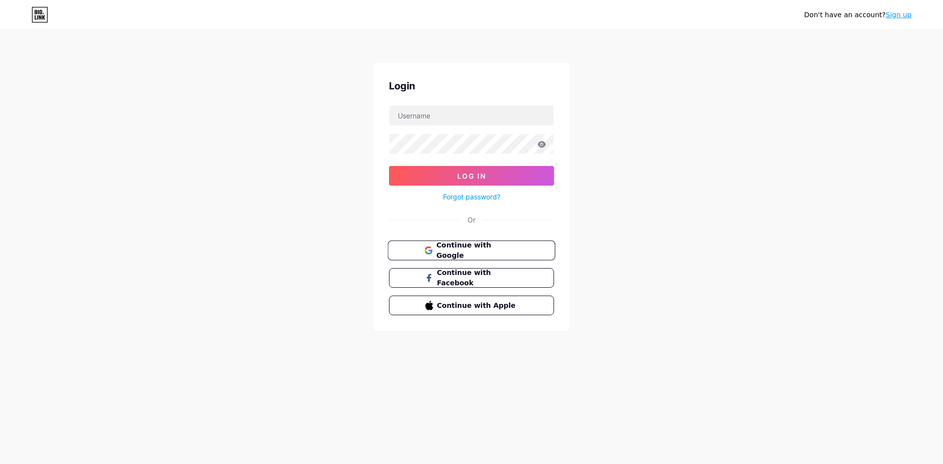
click at [489, 252] on span "Continue with Google" at bounding box center [477, 250] width 82 height 21
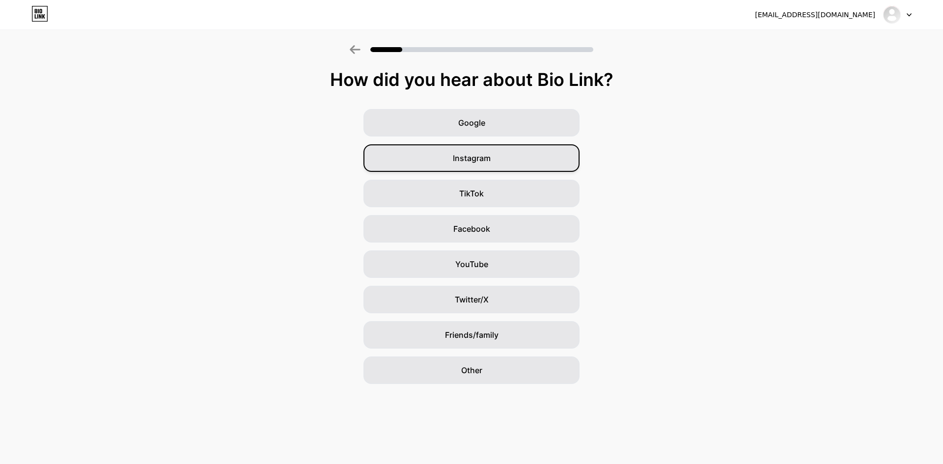
click at [483, 166] on div "Instagram" at bounding box center [471, 157] width 216 height 27
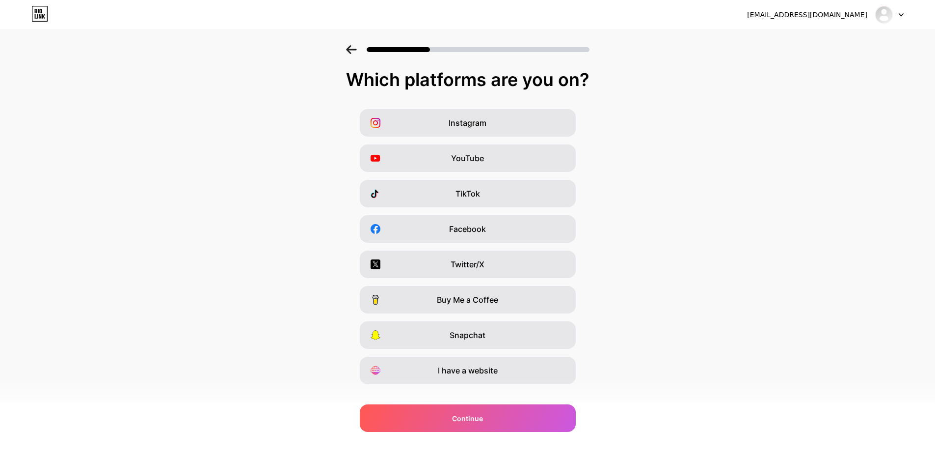
click at [484, 192] on div "TikTok" at bounding box center [468, 193] width 216 height 27
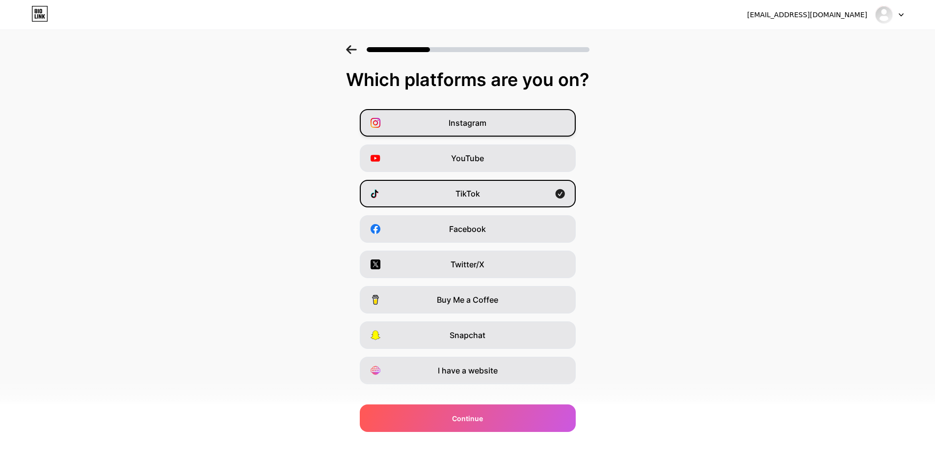
click at [499, 123] on div "Instagram" at bounding box center [468, 122] width 216 height 27
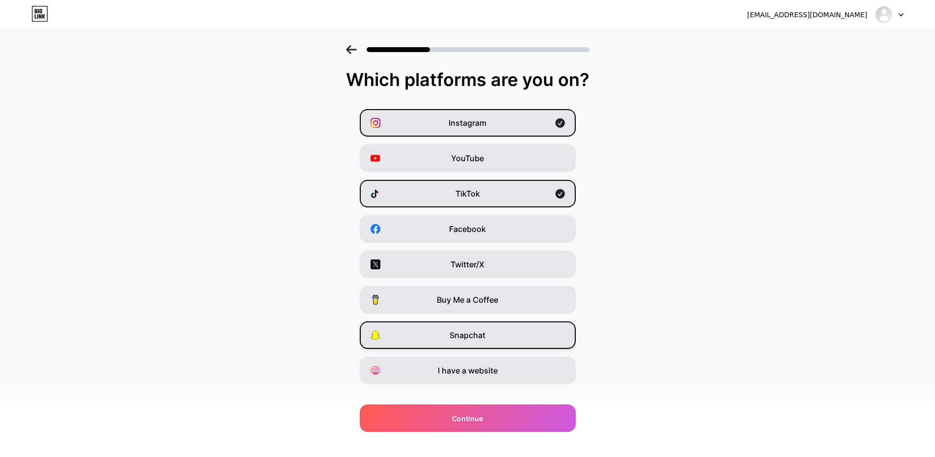
click at [480, 336] on span "Snapchat" at bounding box center [468, 335] width 36 height 12
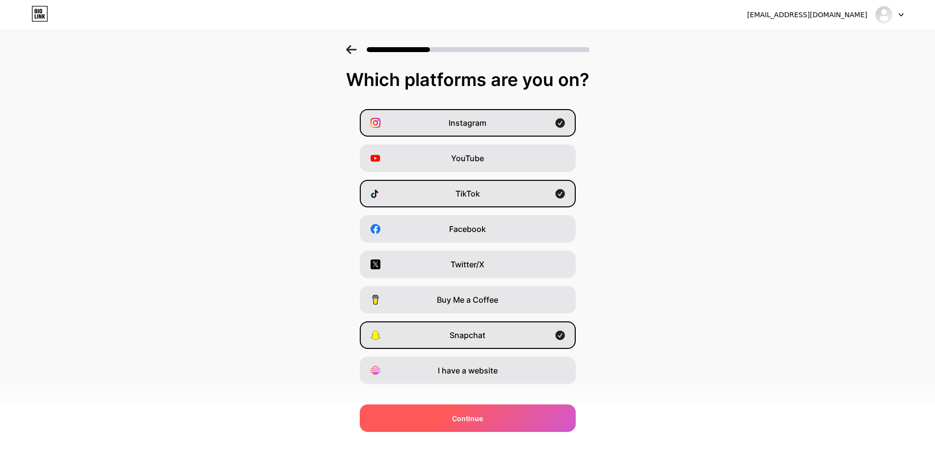
click at [505, 417] on div "Continue" at bounding box center [468, 417] width 216 height 27
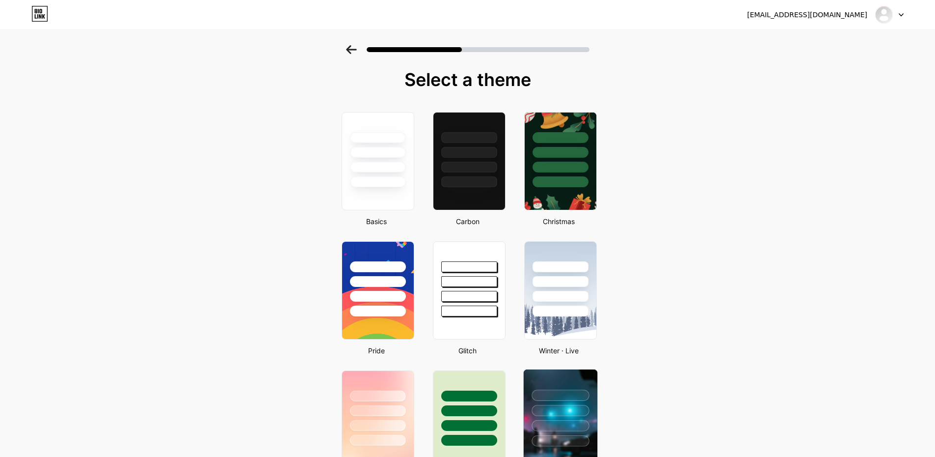
click at [551, 410] on div at bounding box center [560, 410] width 57 height 11
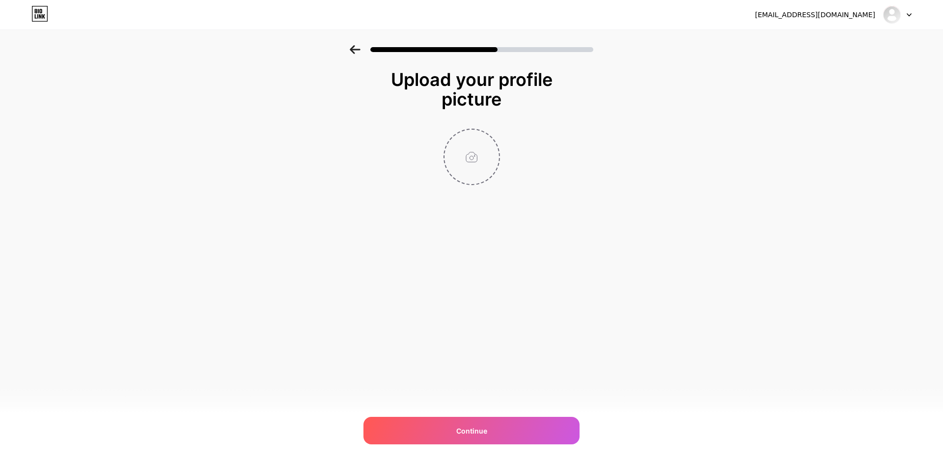
click at [490, 163] on input "file" at bounding box center [471, 157] width 55 height 55
type input "C:\fakepath\B693D0DB-678B-4516-AC18-2D084BF4365D.gif"
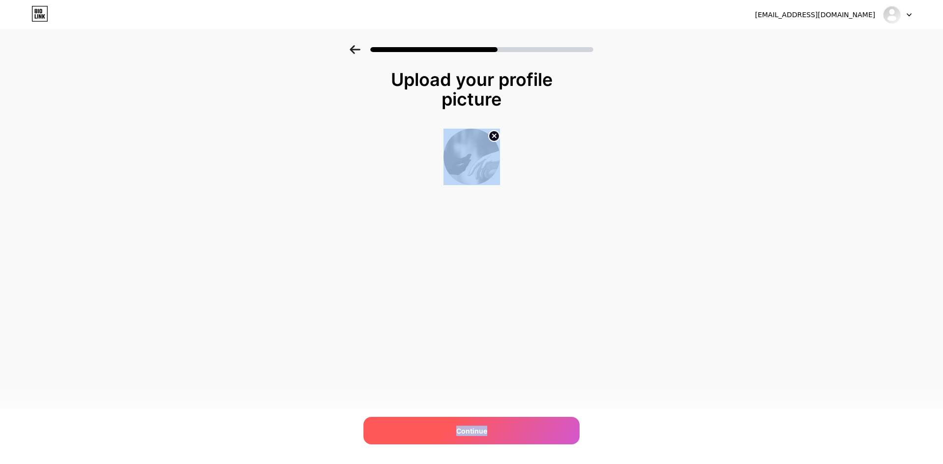
click at [486, 417] on div "gnkr0919@gmail.com Logout Link Copied Upload your profile picture Continue" at bounding box center [471, 232] width 943 height 464
click at [488, 424] on div "Continue" at bounding box center [471, 430] width 216 height 27
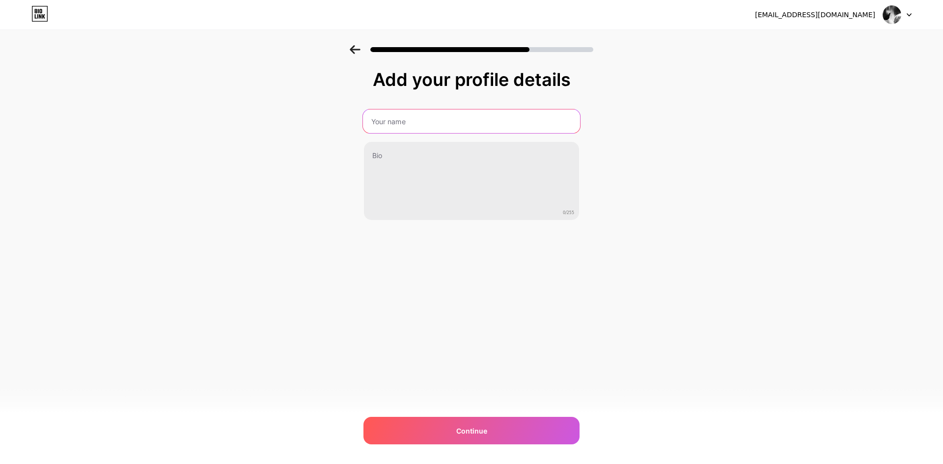
click at [417, 117] on input "text" at bounding box center [471, 121] width 217 height 24
type input "7rb"
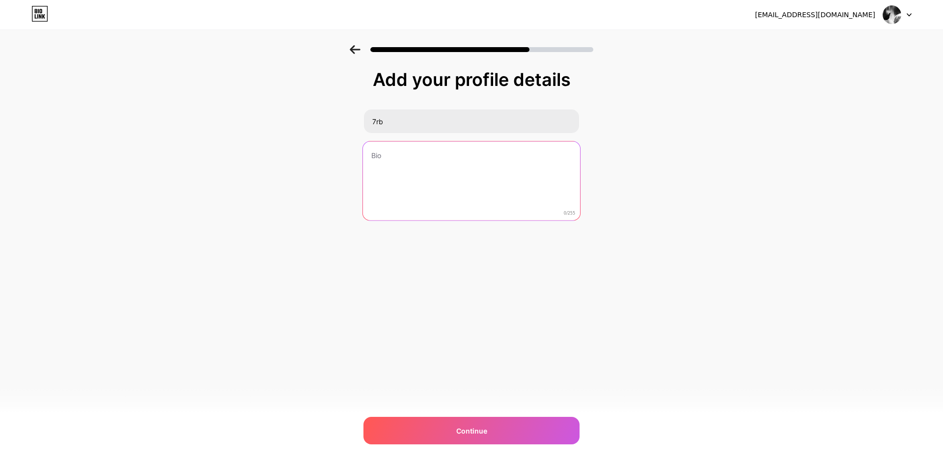
click at [446, 163] on textarea at bounding box center [471, 181] width 217 height 80
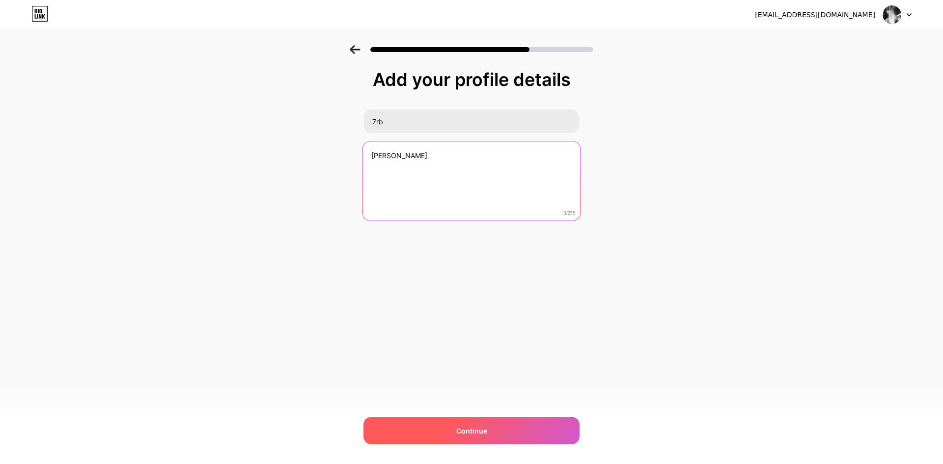
type textarea "[PERSON_NAME]"
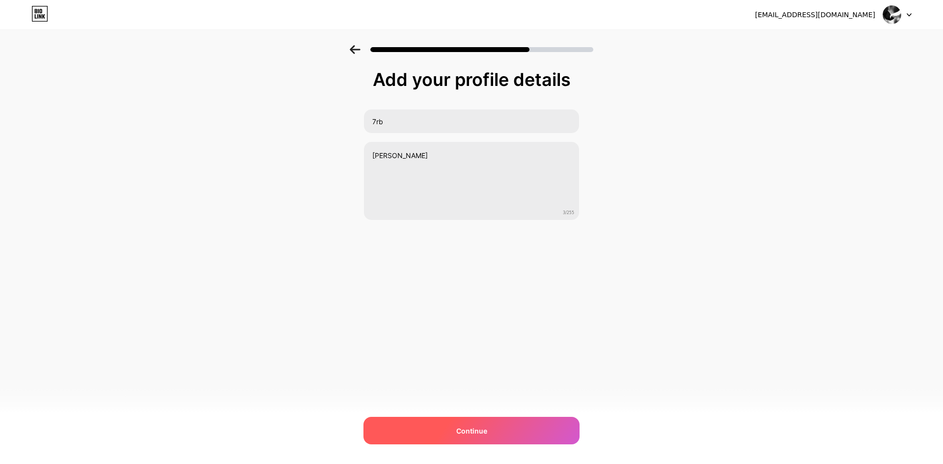
click at [412, 424] on div "Continue" at bounding box center [471, 430] width 216 height 27
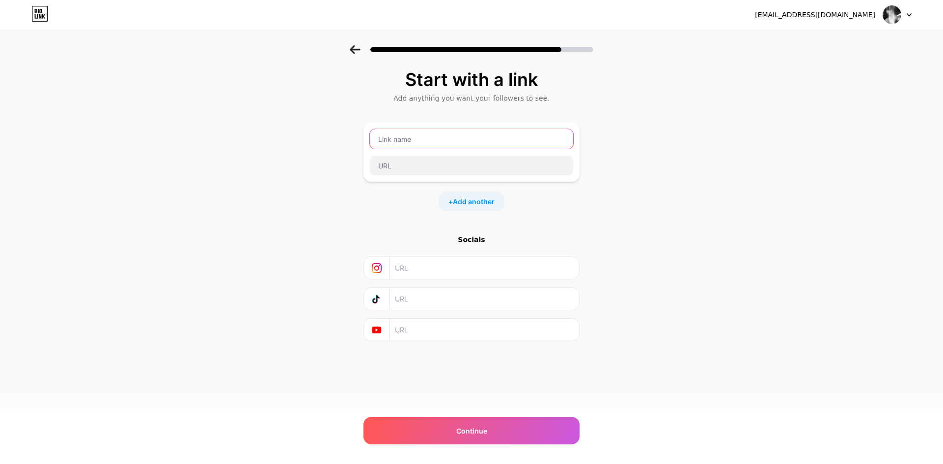
click at [420, 141] on input "text" at bounding box center [471, 139] width 203 height 20
click at [409, 273] on input "text" at bounding box center [484, 268] width 178 height 22
paste input "[URL][DOMAIN_NAME]"
type input "[URL][DOMAIN_NAME]"
click at [416, 270] on input "[URL][DOMAIN_NAME]" at bounding box center [484, 268] width 178 height 22
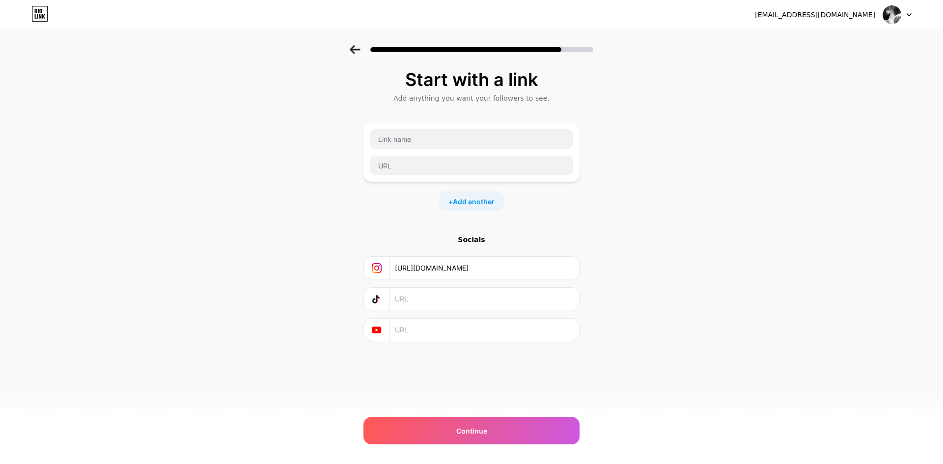
click at [416, 270] on input "[URL][DOMAIN_NAME]" at bounding box center [484, 268] width 178 height 22
click at [416, 168] on input "text" at bounding box center [471, 166] width 203 height 20
paste input "[URL][DOMAIN_NAME]"
type input "[URL][DOMAIN_NAME][PERSON_NAME]"
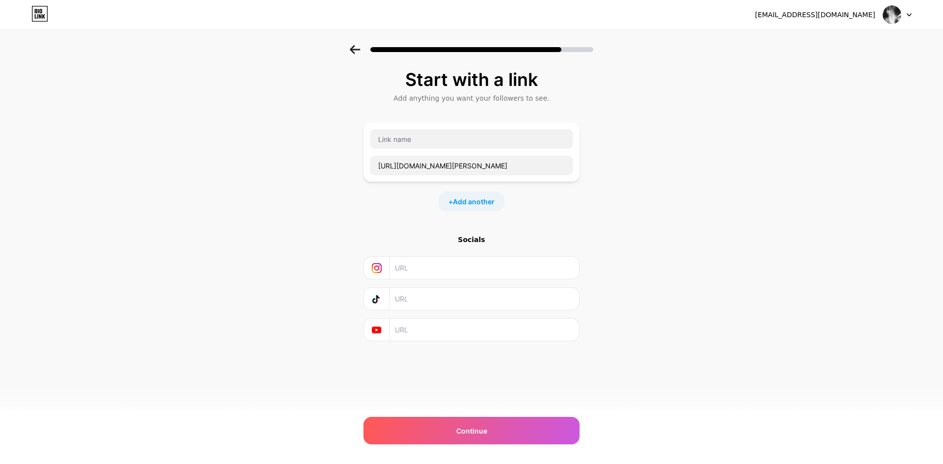
click at [414, 299] on input "text" at bounding box center [484, 299] width 178 height 22
paste input "[URL][DOMAIN_NAME]"
type input "[URL][DOMAIN_NAME]"
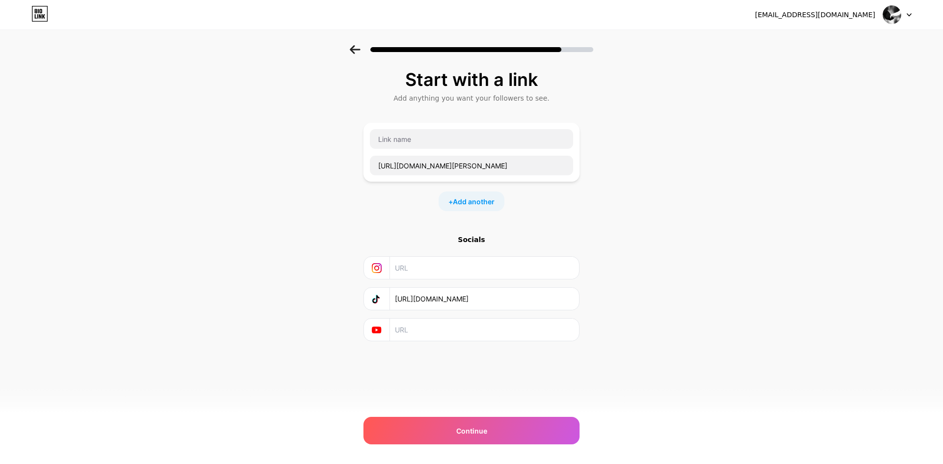
click at [412, 268] on input "text" at bounding box center [484, 268] width 178 height 22
paste input "[URL][DOMAIN_NAME]"
type input "[URL][DOMAIN_NAME]"
click at [415, 138] on input "text" at bounding box center [471, 139] width 203 height 20
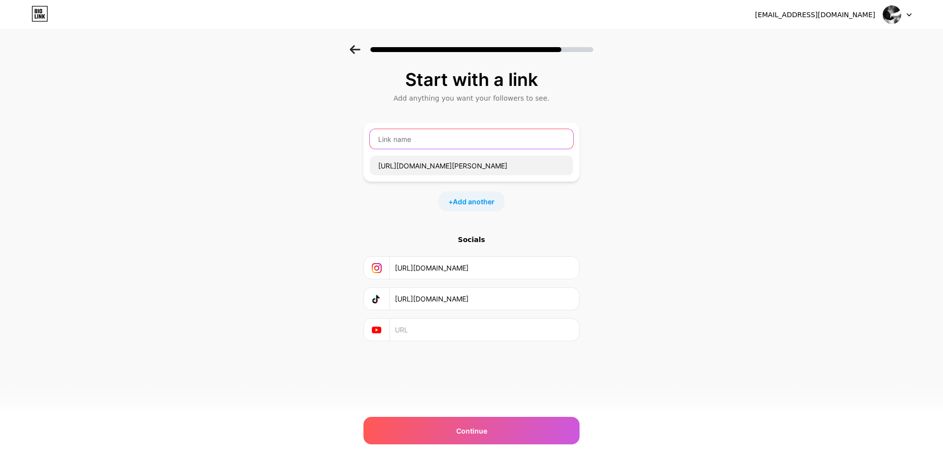
scroll to position [0, 0]
type input "N"
type input "7"
type input "7rb"
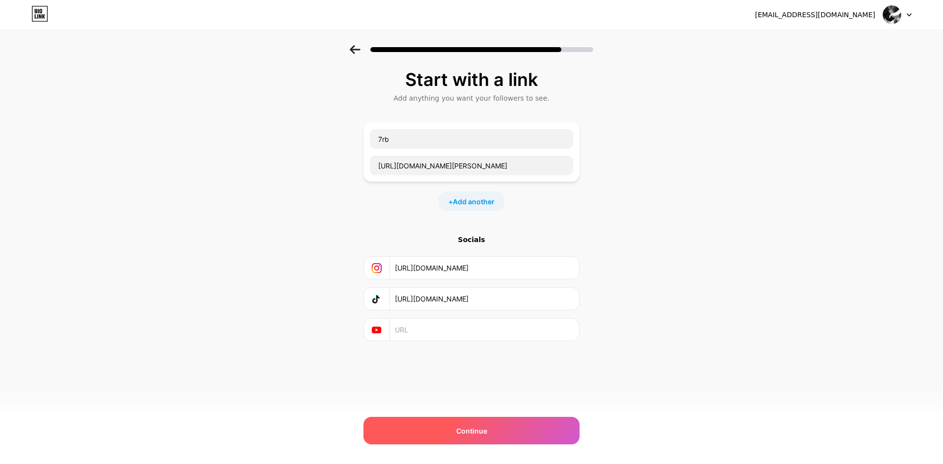
click at [427, 436] on div "Continue" at bounding box center [471, 430] width 216 height 27
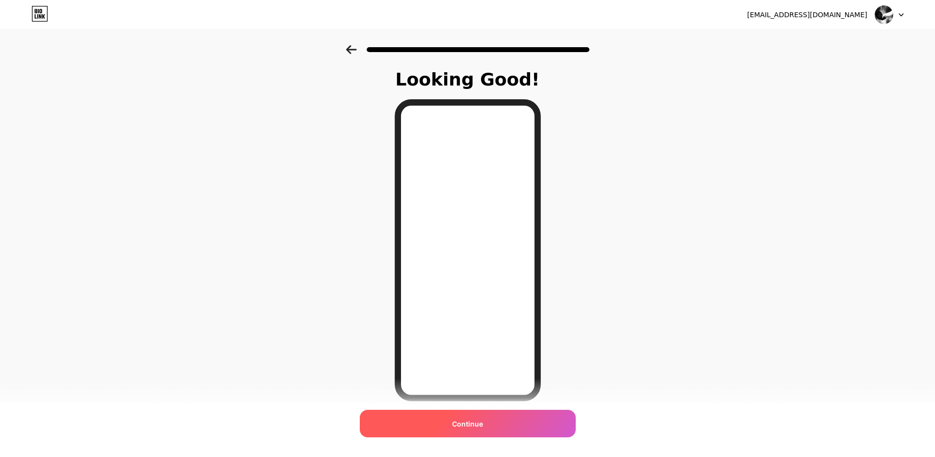
click at [479, 415] on div "Continue" at bounding box center [468, 423] width 216 height 27
